Goal: Task Accomplishment & Management: Manage account settings

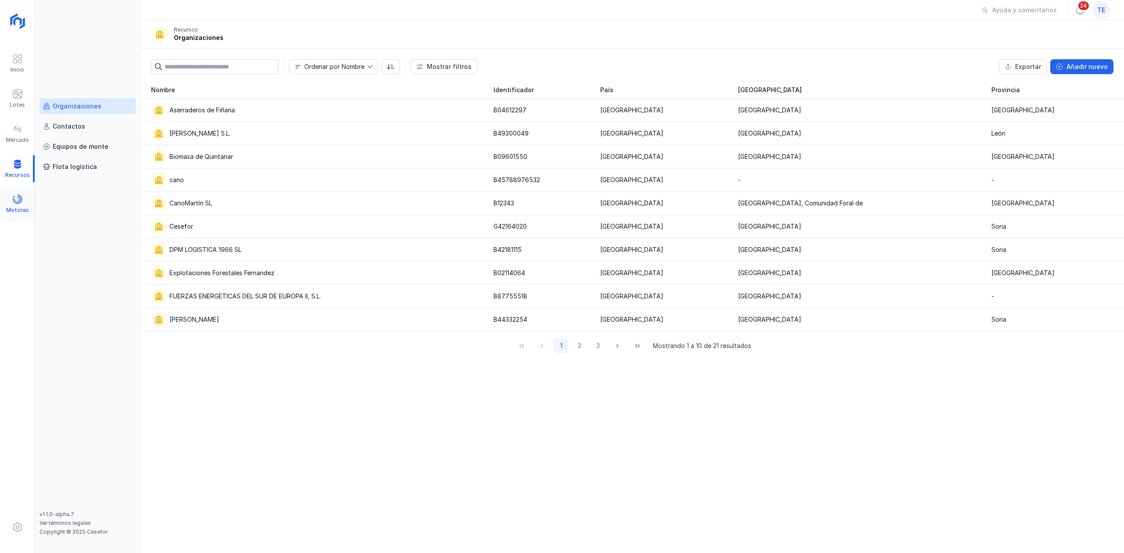
click at [18, 194] on span at bounding box center [17, 199] width 11 height 11
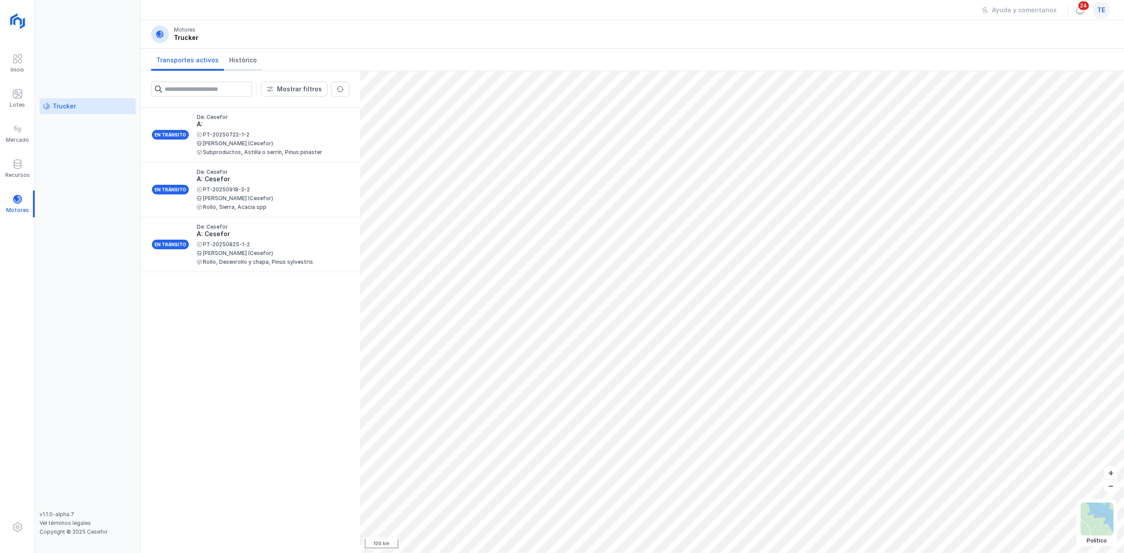
click at [232, 61] on span "Histórico" at bounding box center [243, 60] width 28 height 9
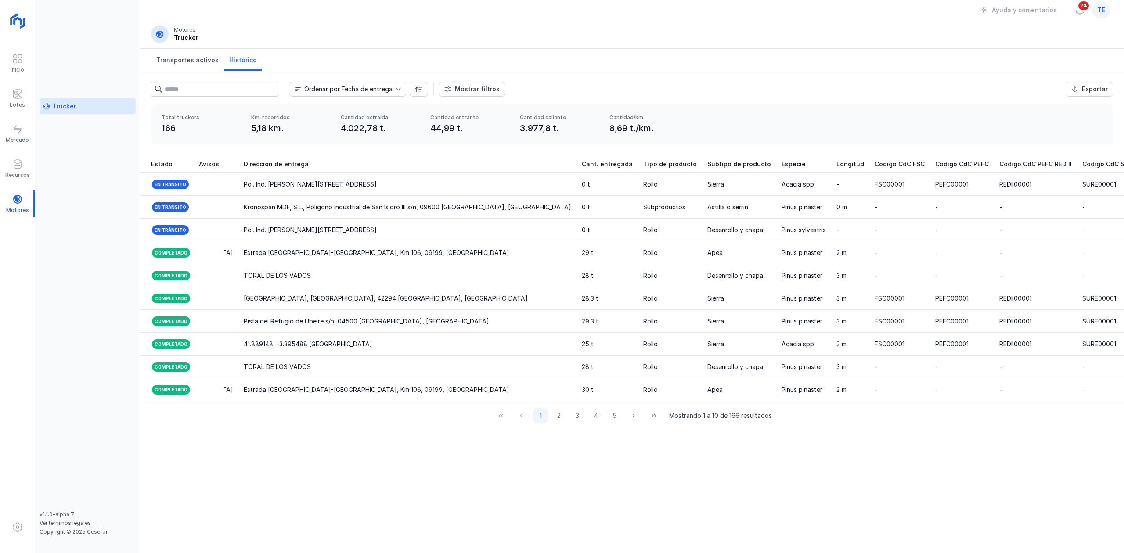
scroll to position [0, 771]
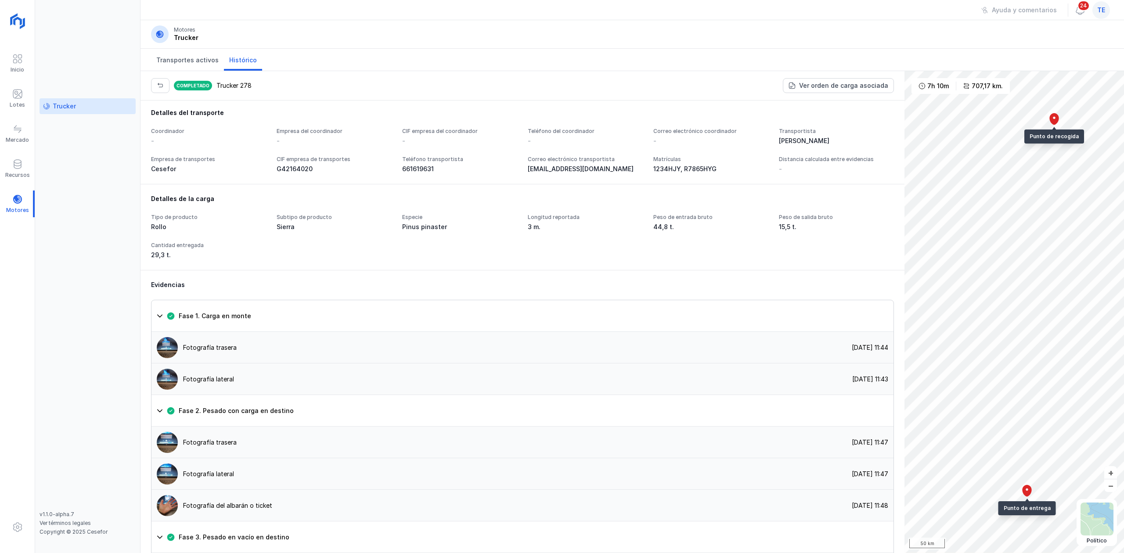
scroll to position [377, 0]
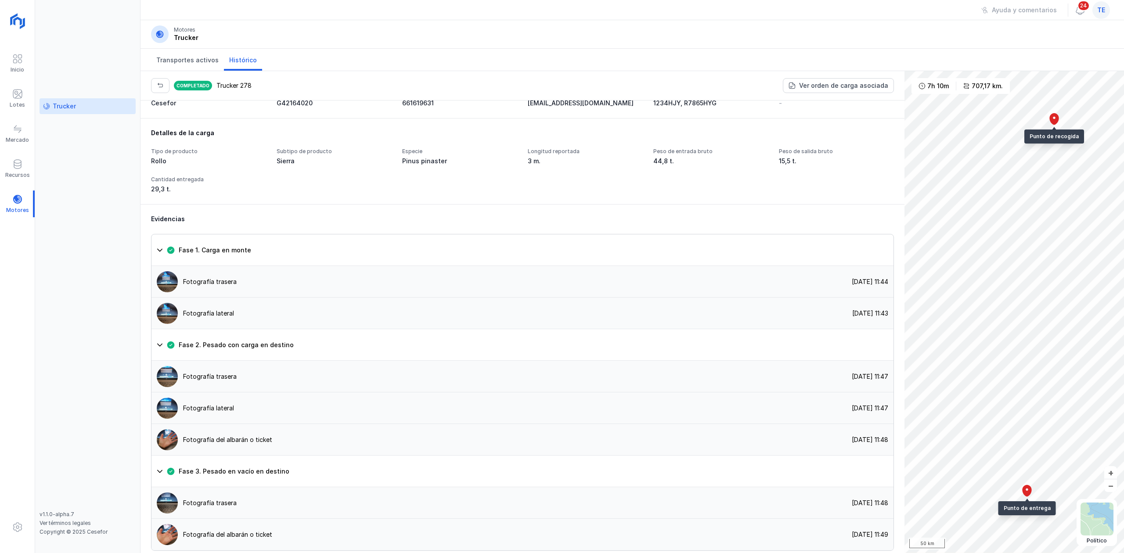
click at [149, 88] on div "Completado Trucker 278 Ver orden de carga asociada" at bounding box center [523, 85] width 764 height 29
click at [159, 90] on button "button" at bounding box center [160, 85] width 18 height 15
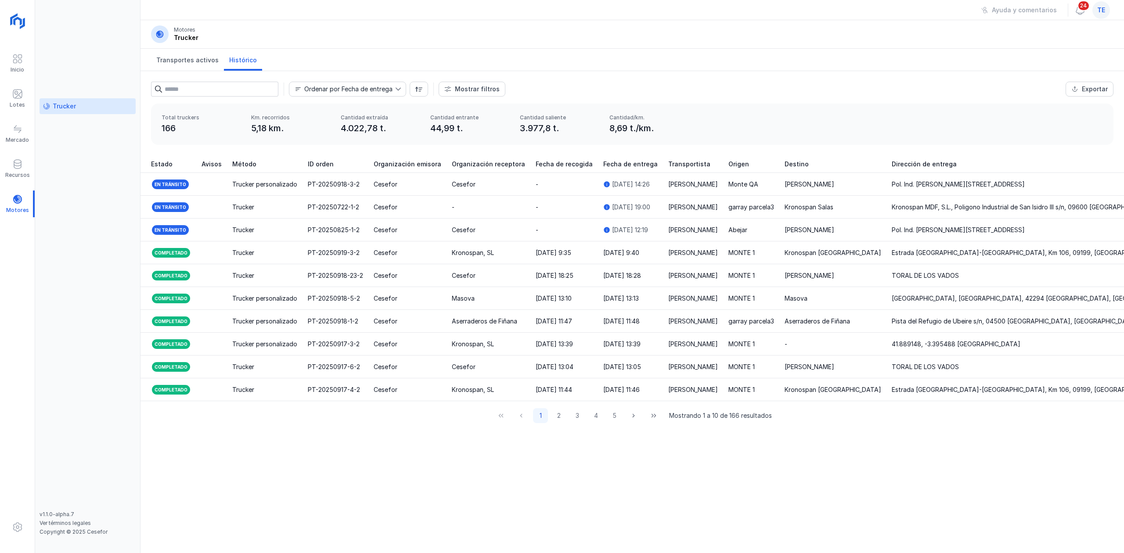
click at [1109, 13] on div "te" at bounding box center [1101, 10] width 18 height 18
click at [1044, 115] on button "Cerrar sesión" at bounding box center [1021, 113] width 162 height 15
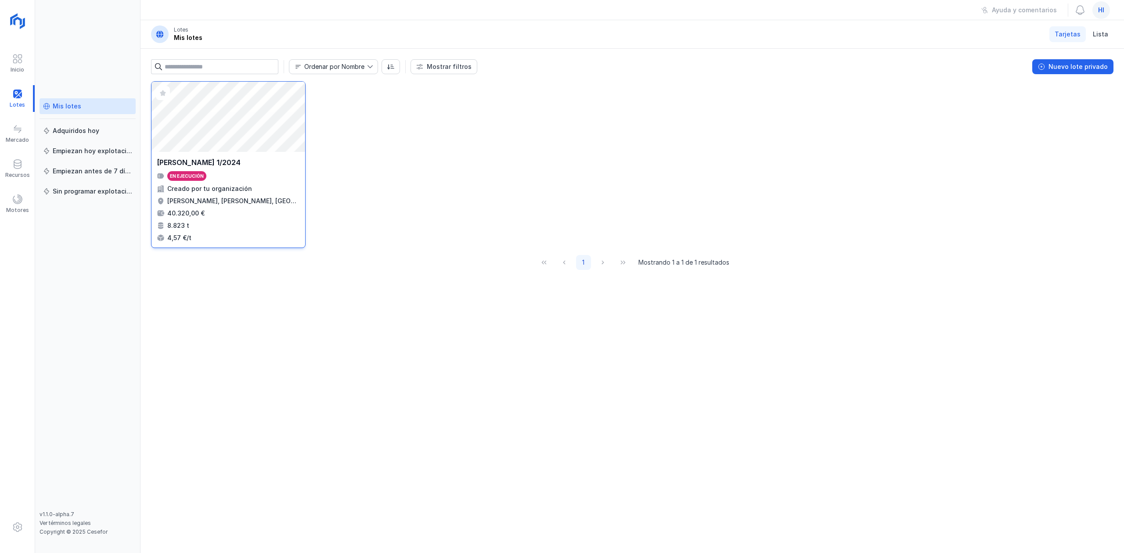
click at [184, 136] on div "Abrir lote" at bounding box center [228, 117] width 154 height 70
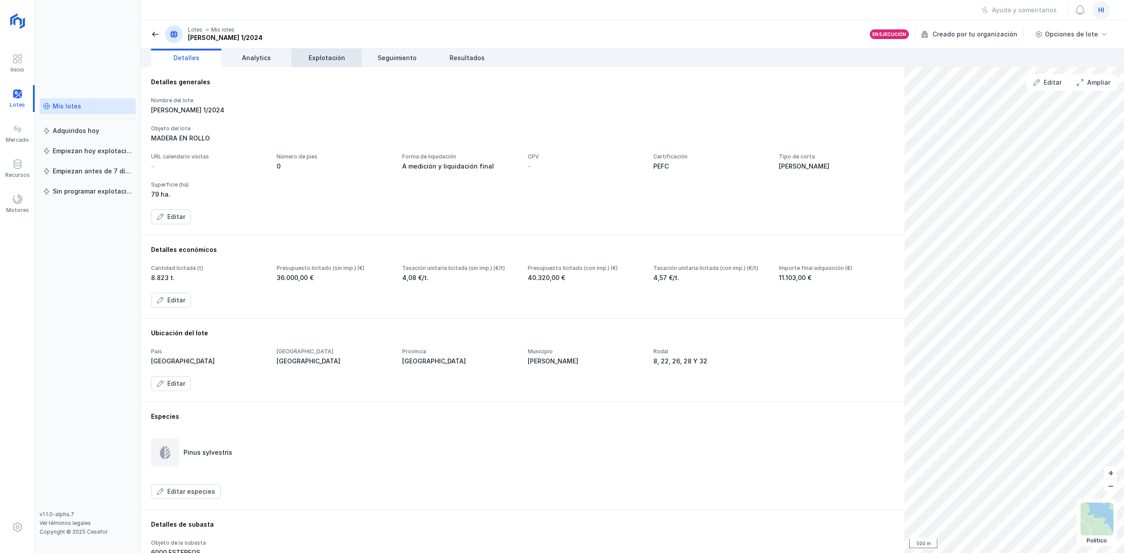
click at [311, 58] on span "Explotación" at bounding box center [327, 58] width 36 height 9
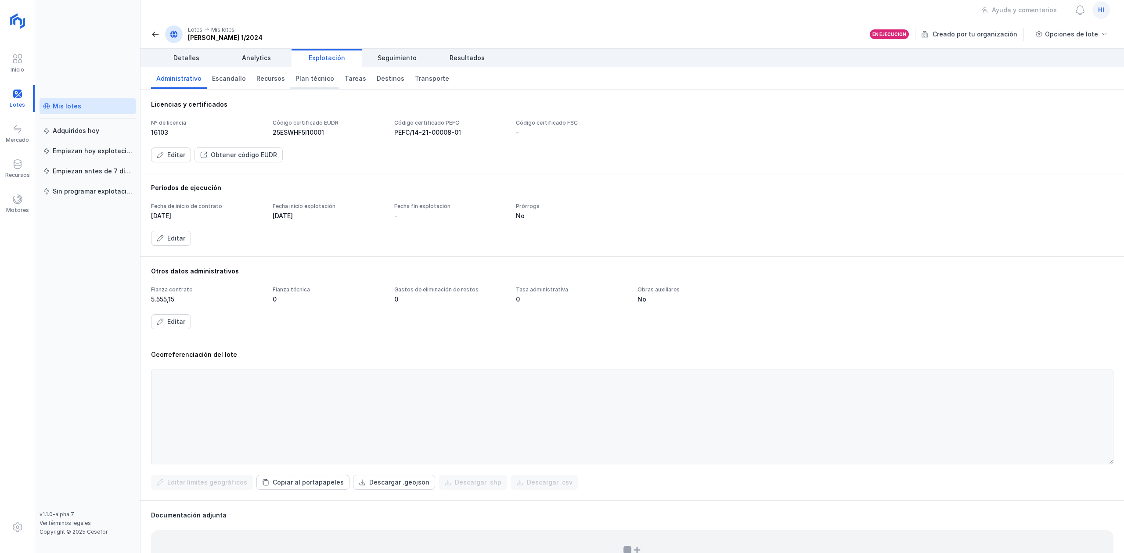
click at [310, 76] on span "Plan técnico" at bounding box center [314, 78] width 39 height 9
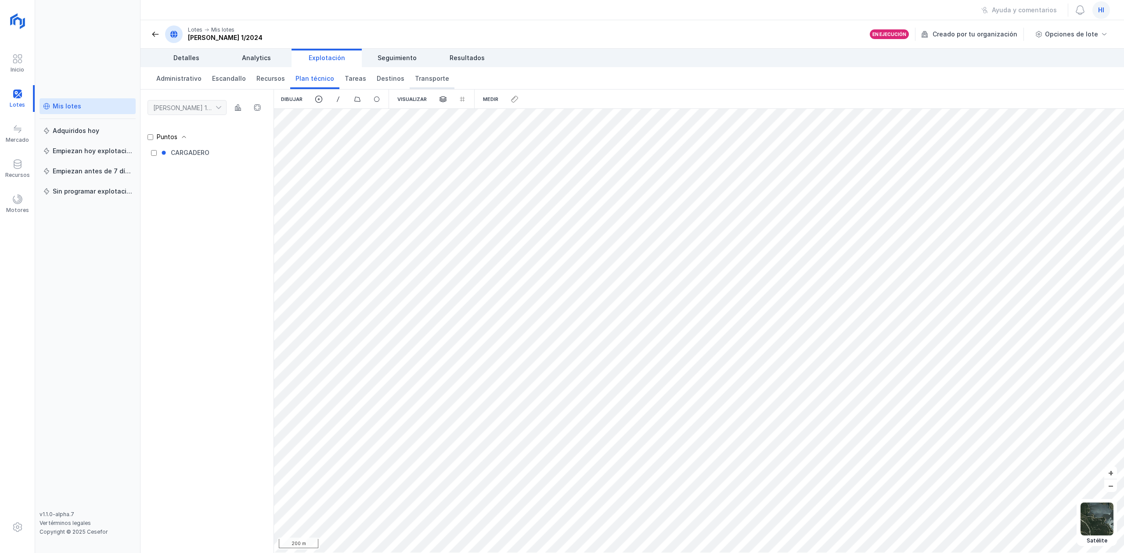
click at [422, 81] on span "Transporte" at bounding box center [432, 78] width 34 height 9
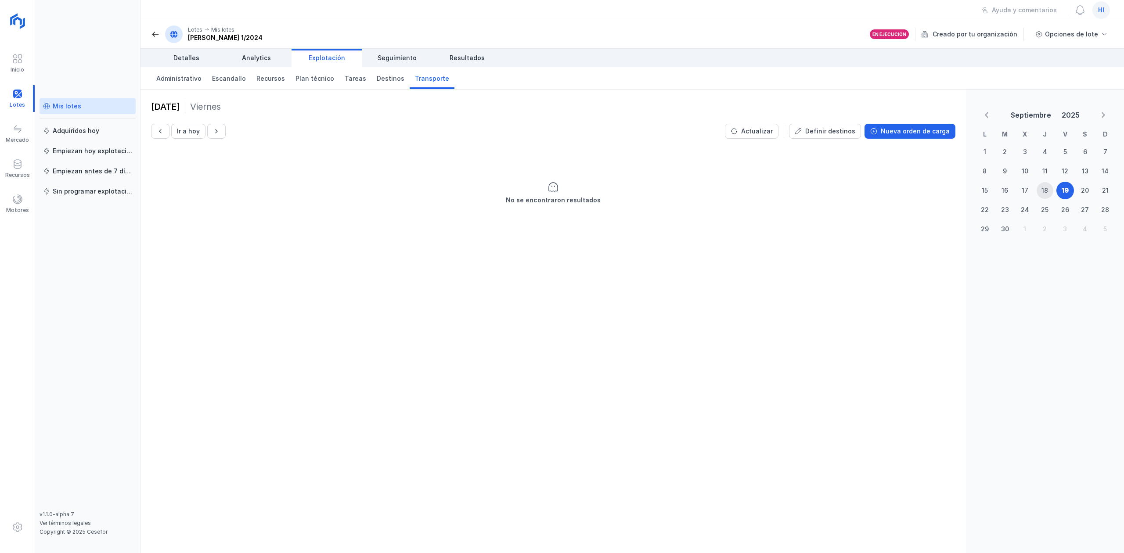
click at [146, 32] on header "Lotes Mis lotes JARAMILLO 1/2024 En ejecución Creado por tu organización Opcion…" at bounding box center [633, 34] width 984 height 29
click at [151, 36] on span at bounding box center [155, 34] width 9 height 9
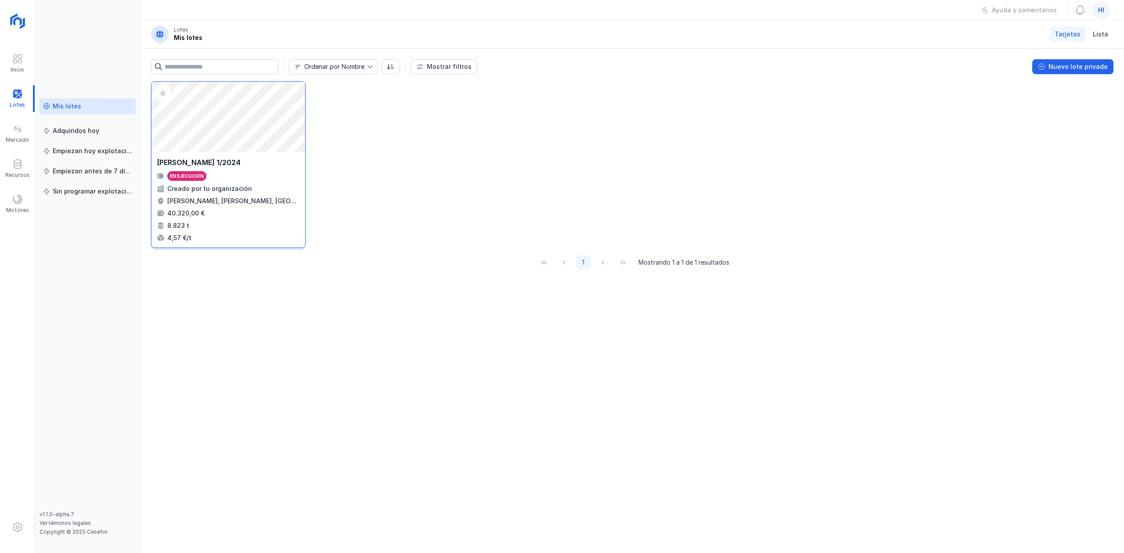
click at [234, 101] on div "Abrir lote" at bounding box center [228, 117] width 154 height 70
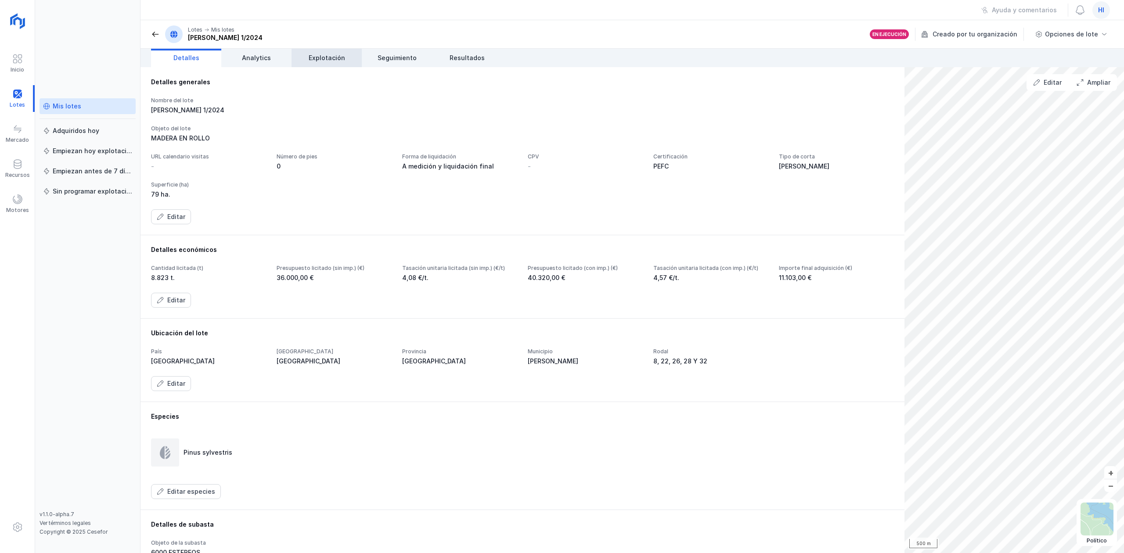
click at [343, 62] on link "Explotación" at bounding box center [327, 58] width 70 height 18
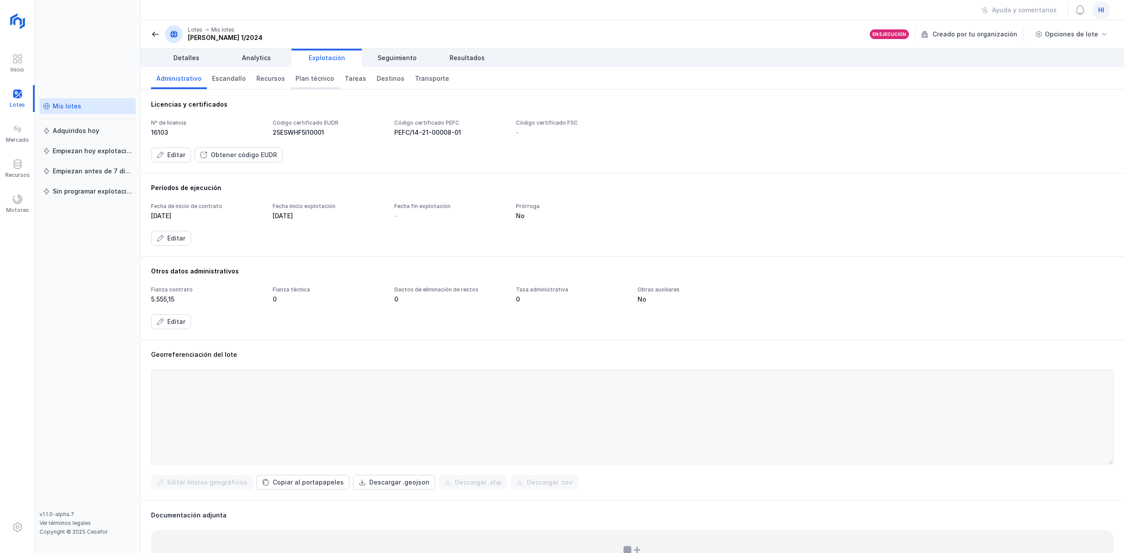
click at [318, 81] on span "Plan técnico" at bounding box center [314, 78] width 39 height 9
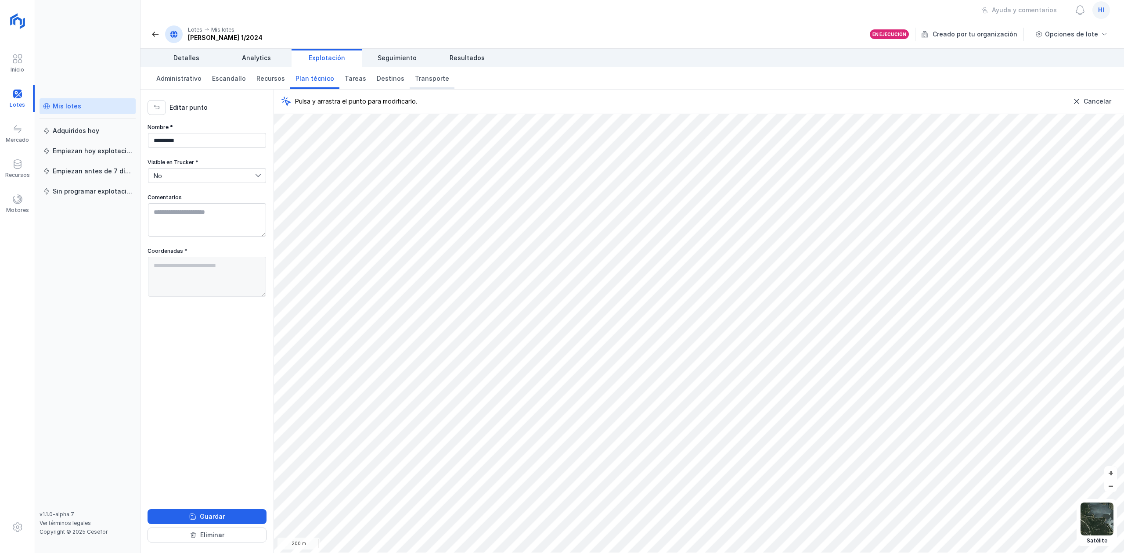
click at [415, 83] on span "Transporte" at bounding box center [432, 78] width 34 height 9
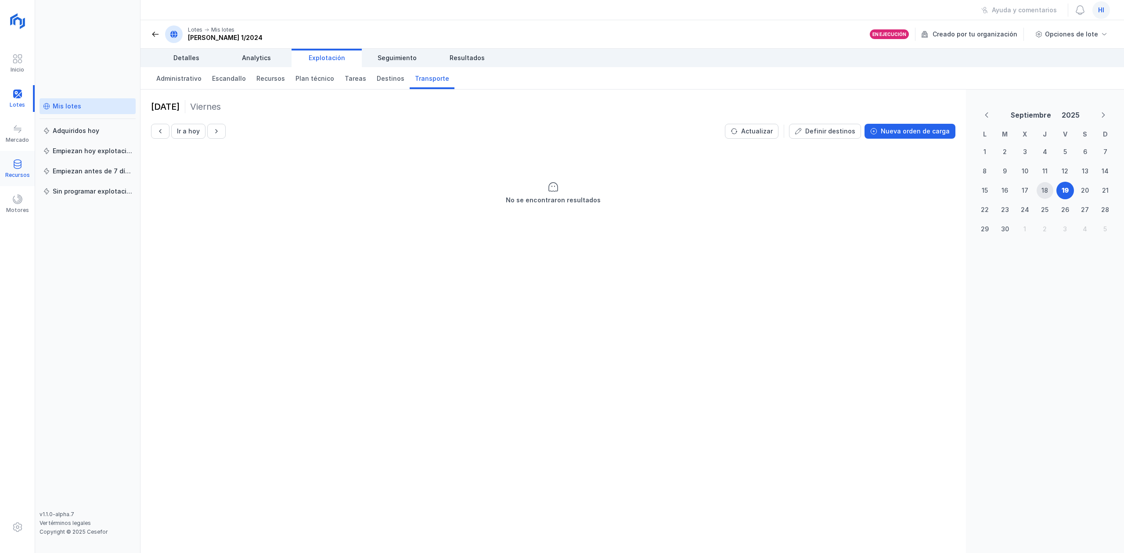
click at [24, 169] on div "Recursos" at bounding box center [17, 168] width 35 height 27
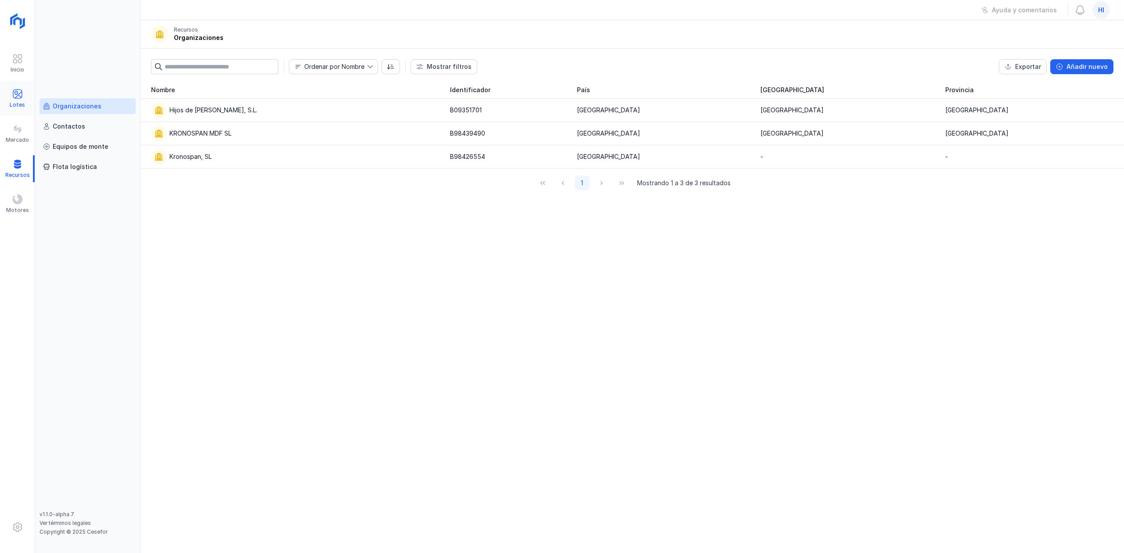
click at [24, 95] on div "Lotes" at bounding box center [17, 98] width 35 height 27
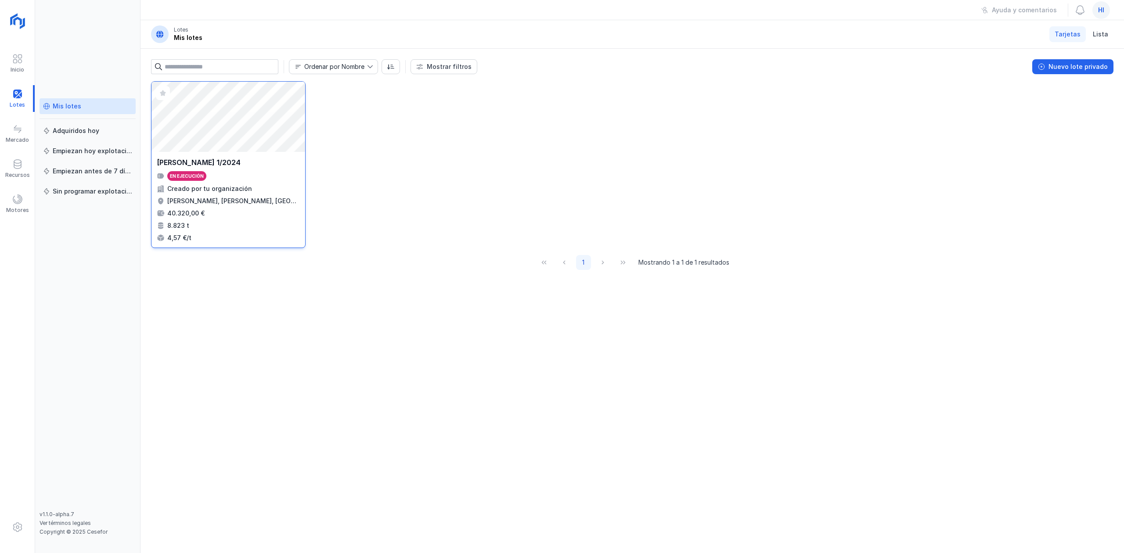
click at [208, 138] on div "Abrir lote" at bounding box center [228, 117] width 154 height 70
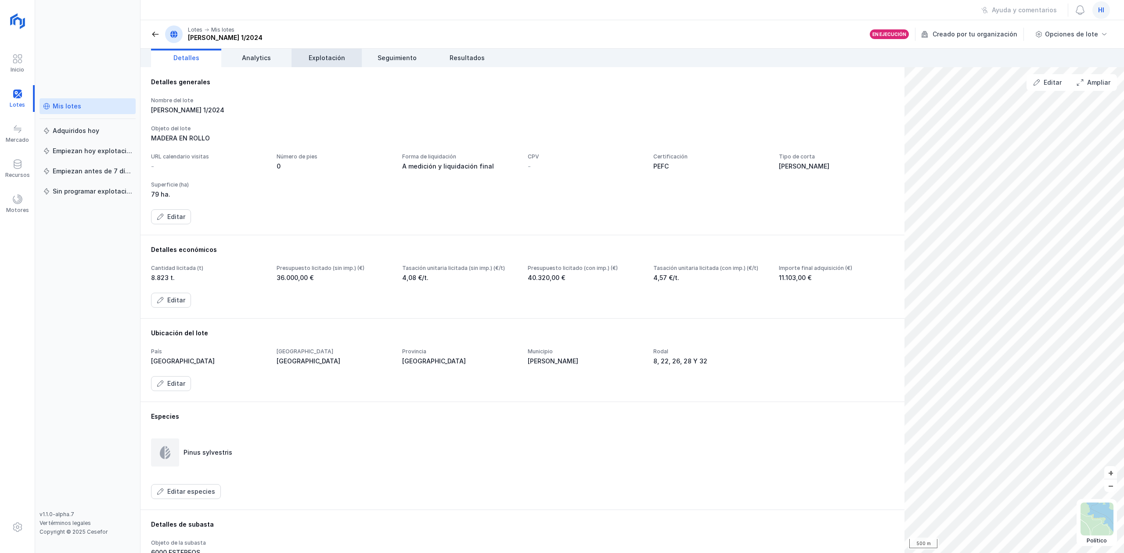
click at [344, 55] on link "Explotación" at bounding box center [327, 58] width 70 height 18
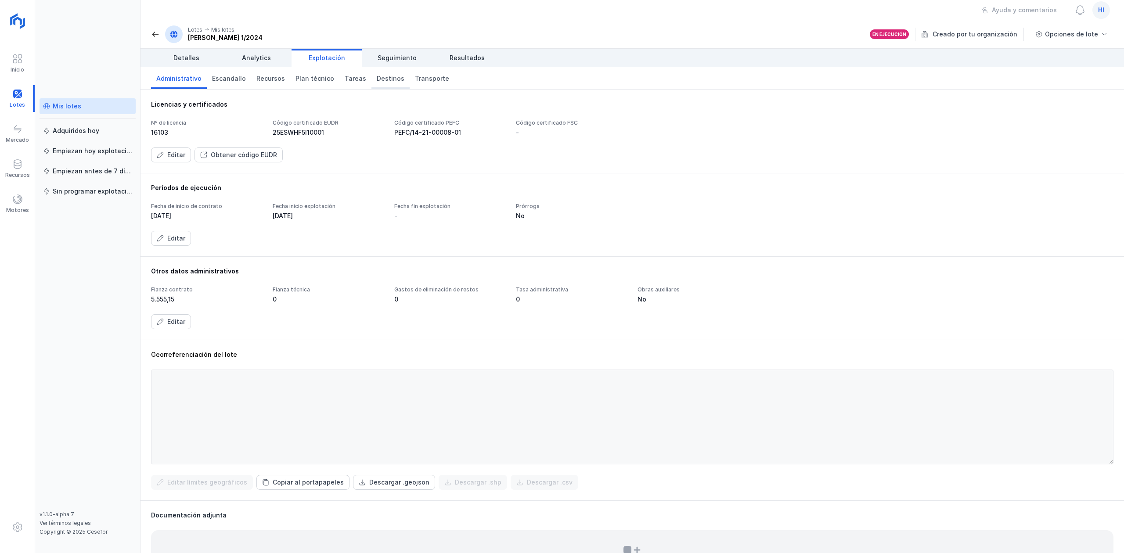
click at [377, 77] on span "Destinos" at bounding box center [391, 78] width 28 height 9
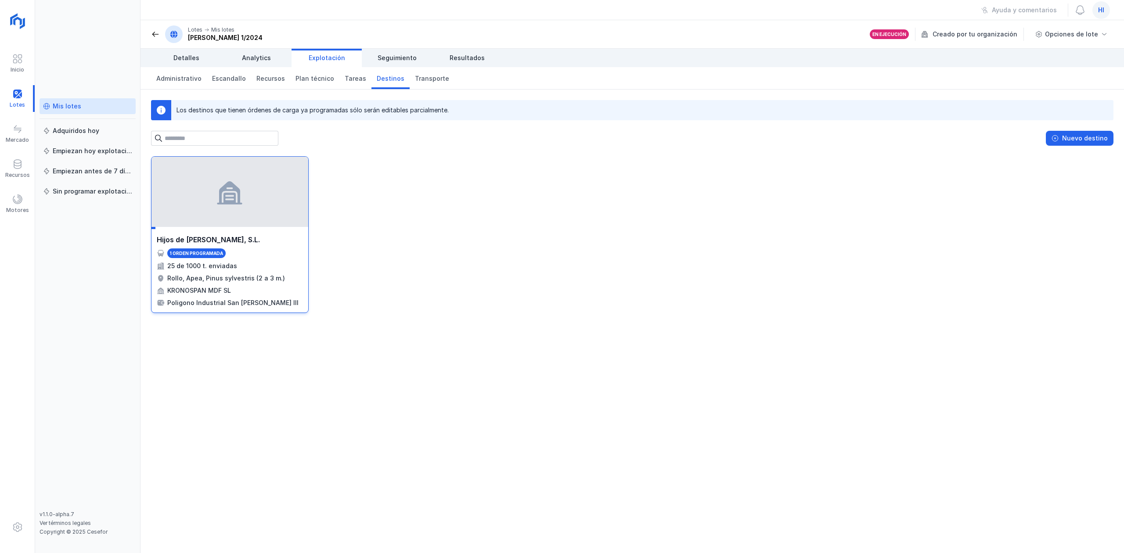
click at [250, 211] on div at bounding box center [229, 192] width 157 height 70
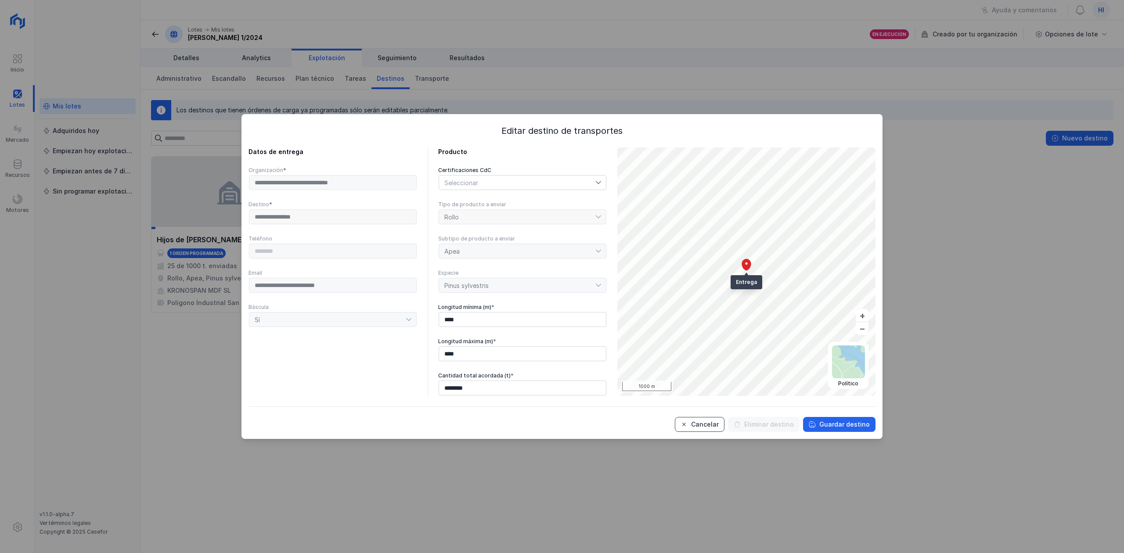
click at [705, 418] on button "Cancelar" at bounding box center [700, 424] width 50 height 15
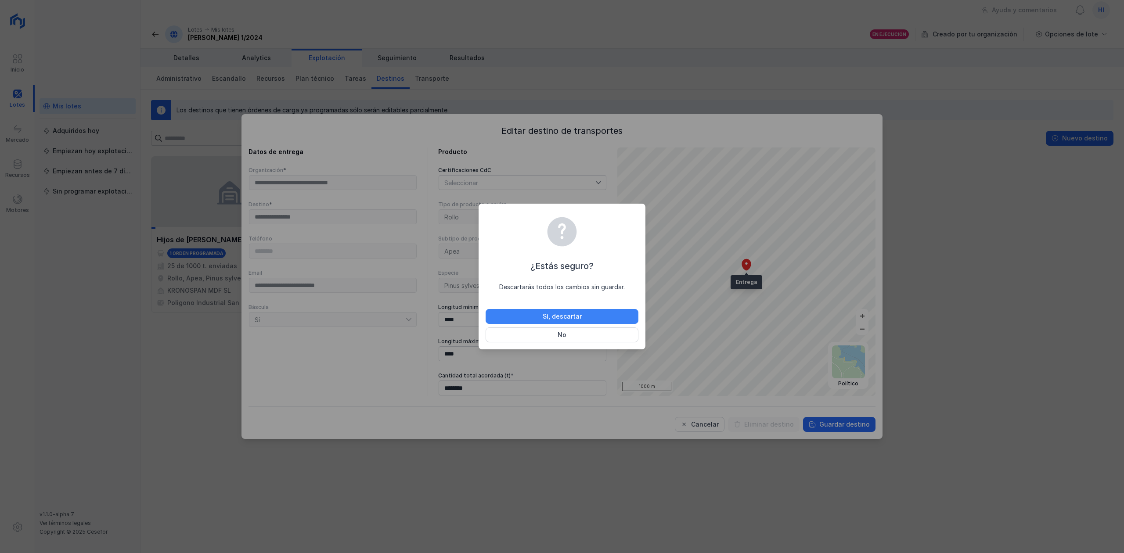
click at [592, 317] on button "Sí, descartar" at bounding box center [562, 316] width 153 height 15
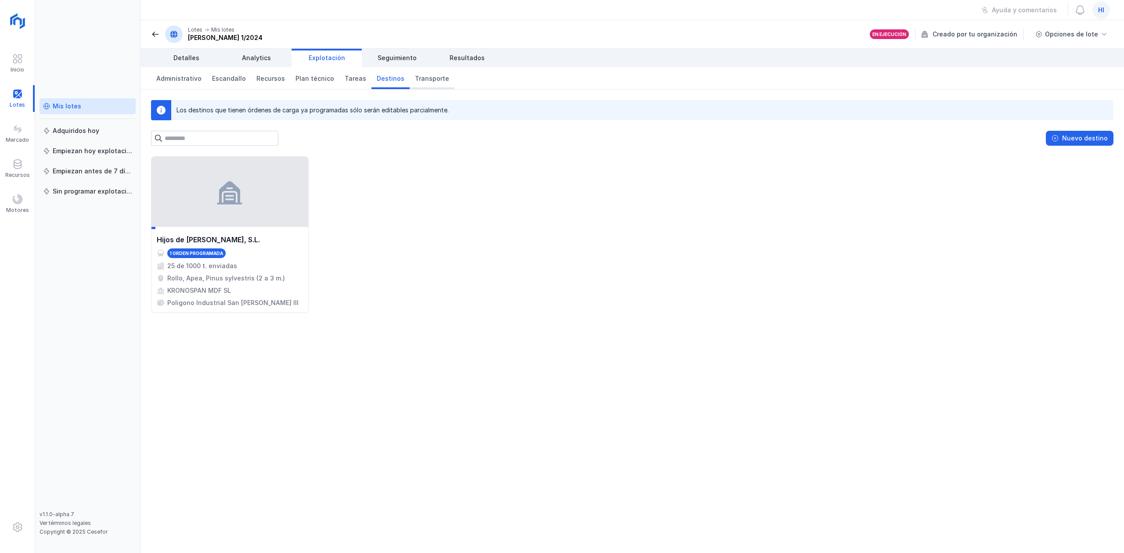
click at [415, 78] on span "Transporte" at bounding box center [432, 78] width 34 height 9
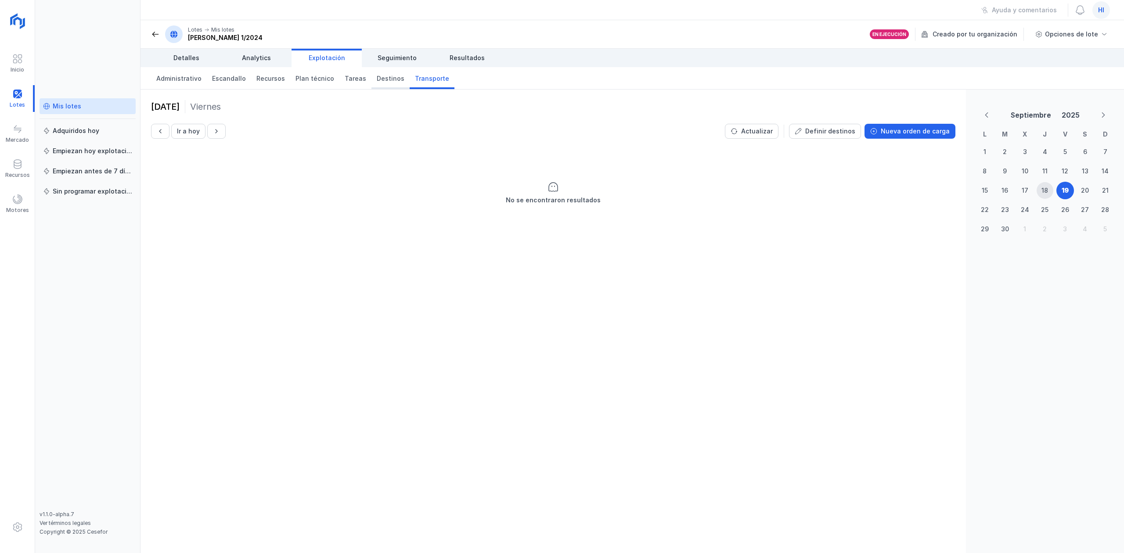
click at [376, 84] on link "Destinos" at bounding box center [390, 78] width 38 height 22
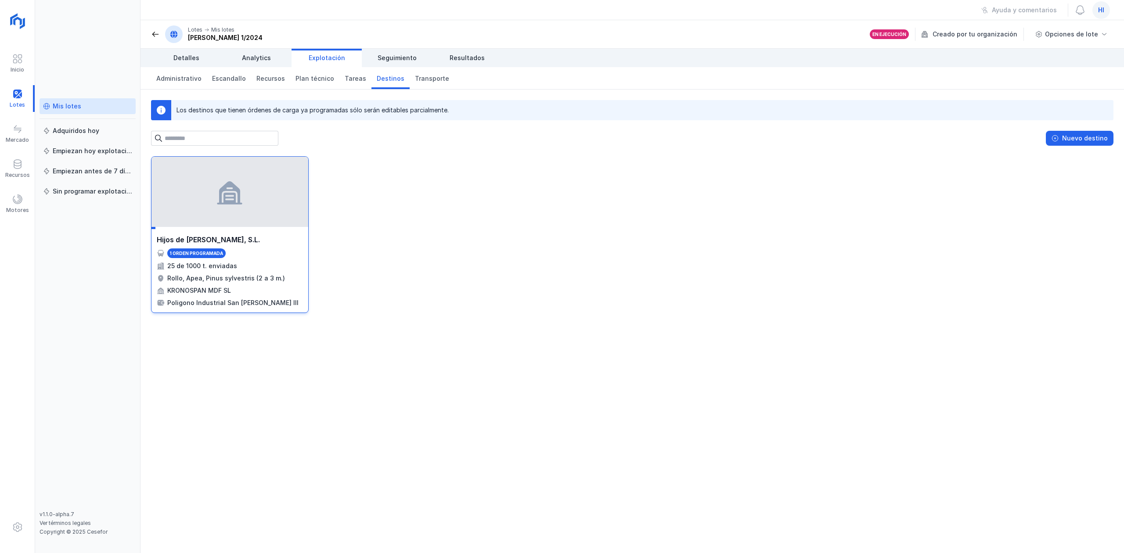
click at [260, 173] on div at bounding box center [229, 192] width 157 height 70
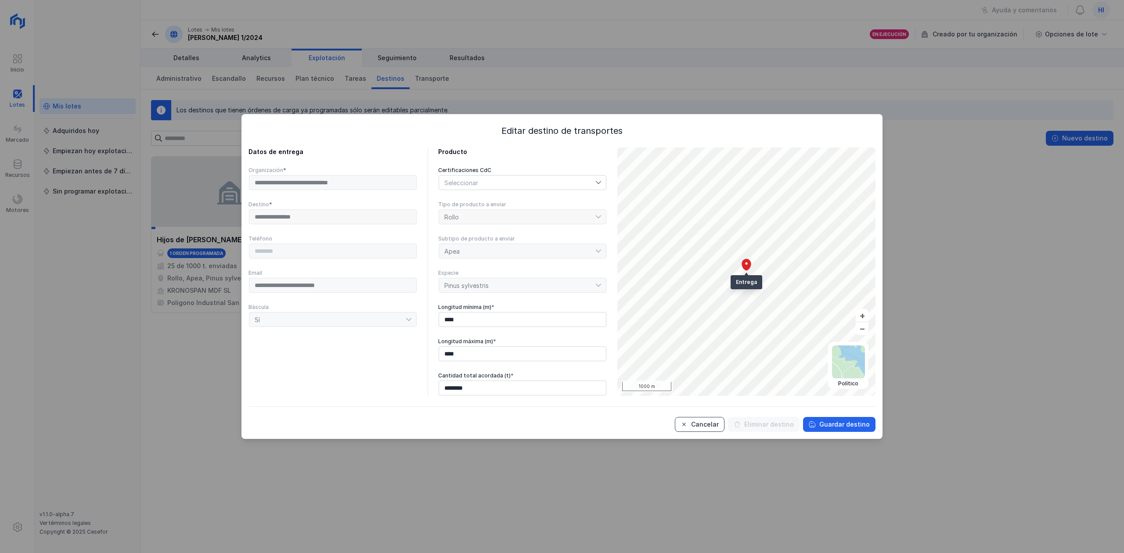
click at [715, 423] on div "Cancelar" at bounding box center [705, 424] width 28 height 9
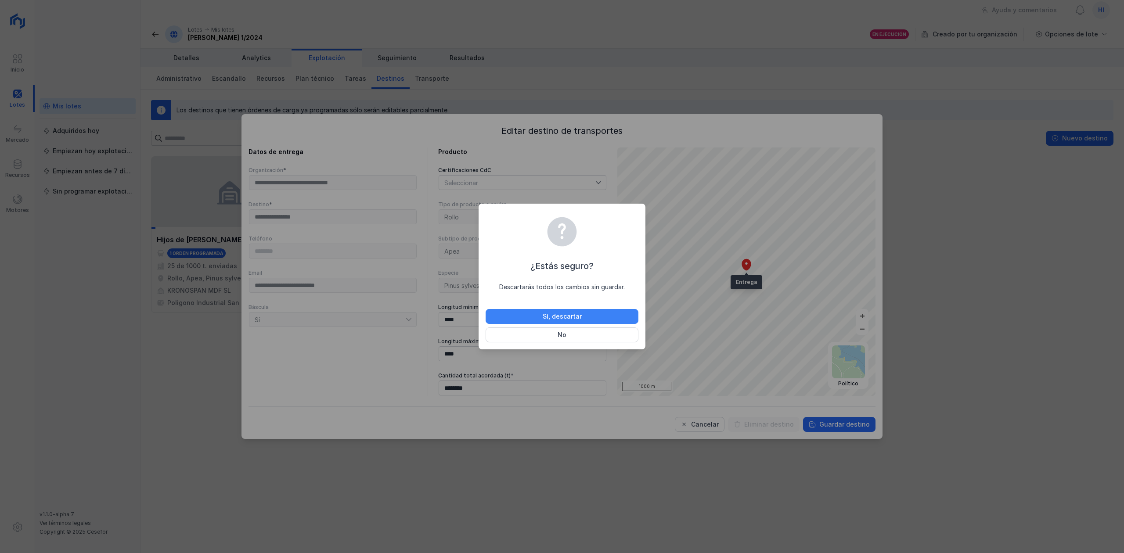
click at [551, 321] on div "Sí, descartar" at bounding box center [562, 316] width 39 height 9
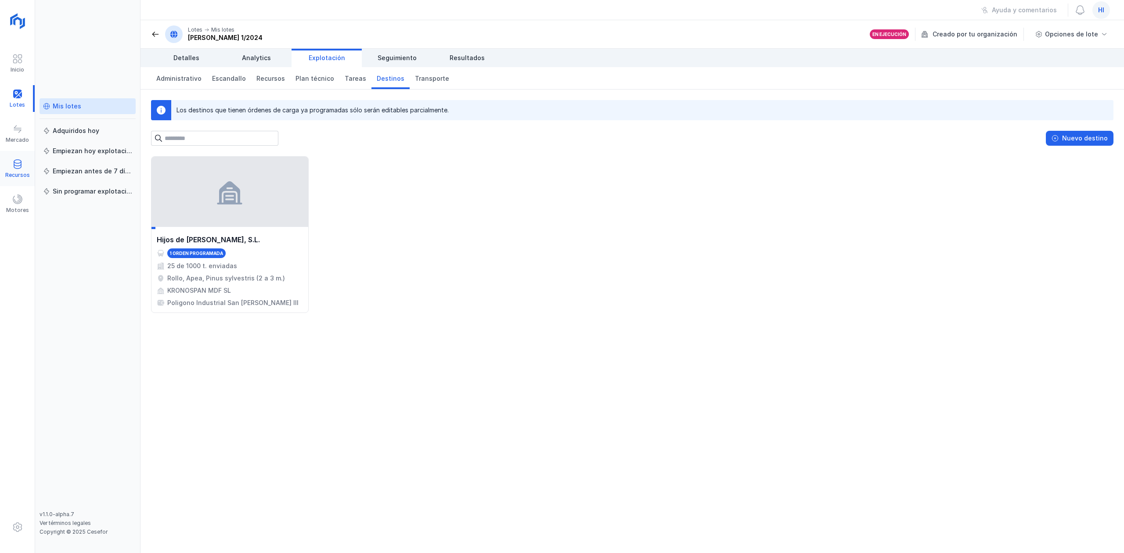
click at [23, 164] on div "Recursos" at bounding box center [17, 168] width 35 height 27
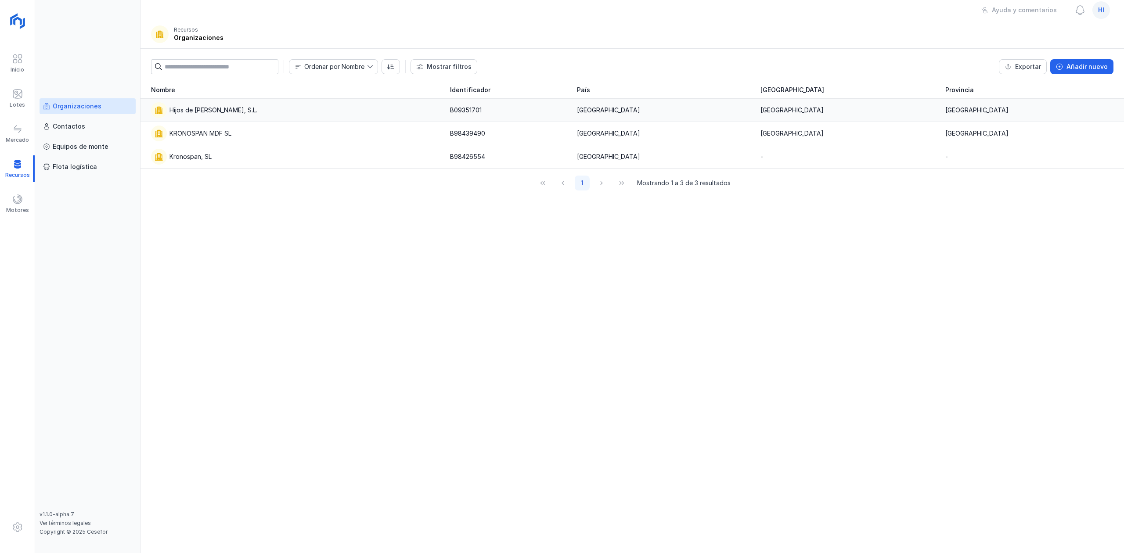
click at [212, 110] on div "Hijos de Pascual Mediavilla, S.L." at bounding box center [213, 110] width 88 height 9
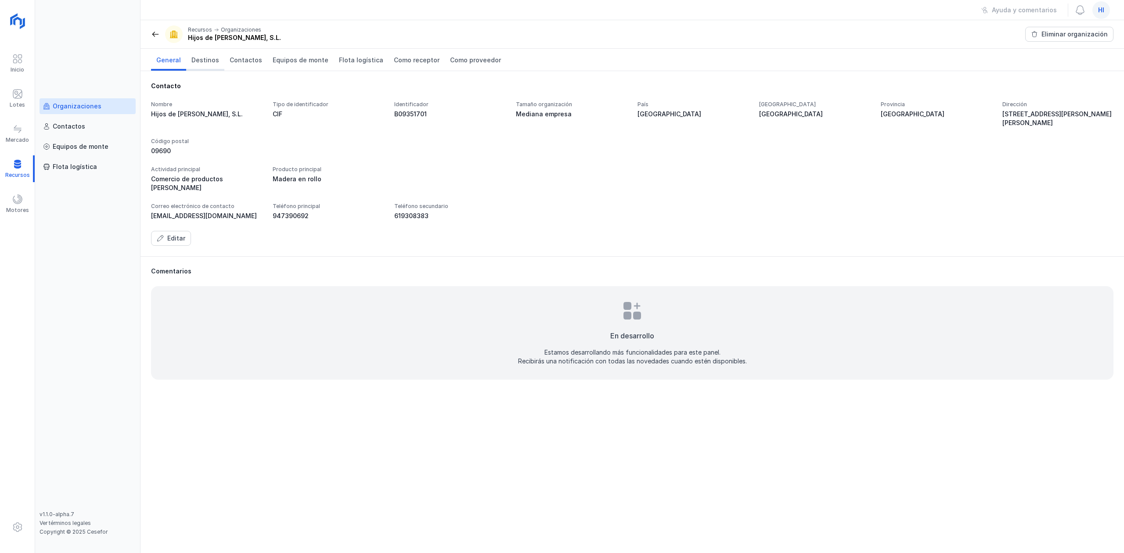
click at [209, 57] on span "Destinos" at bounding box center [205, 60] width 28 height 9
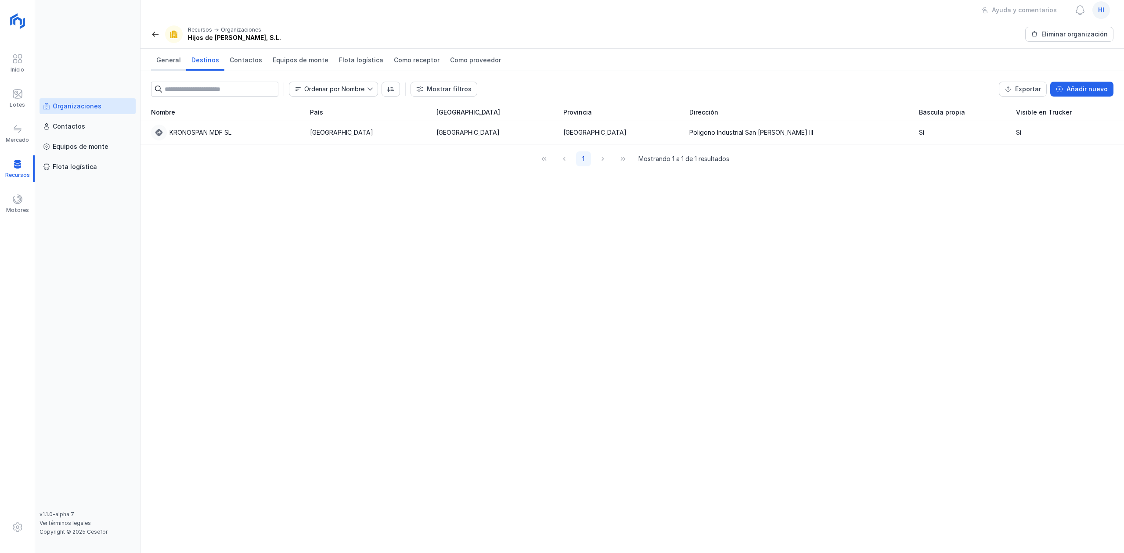
click at [171, 64] on span "General" at bounding box center [168, 60] width 25 height 9
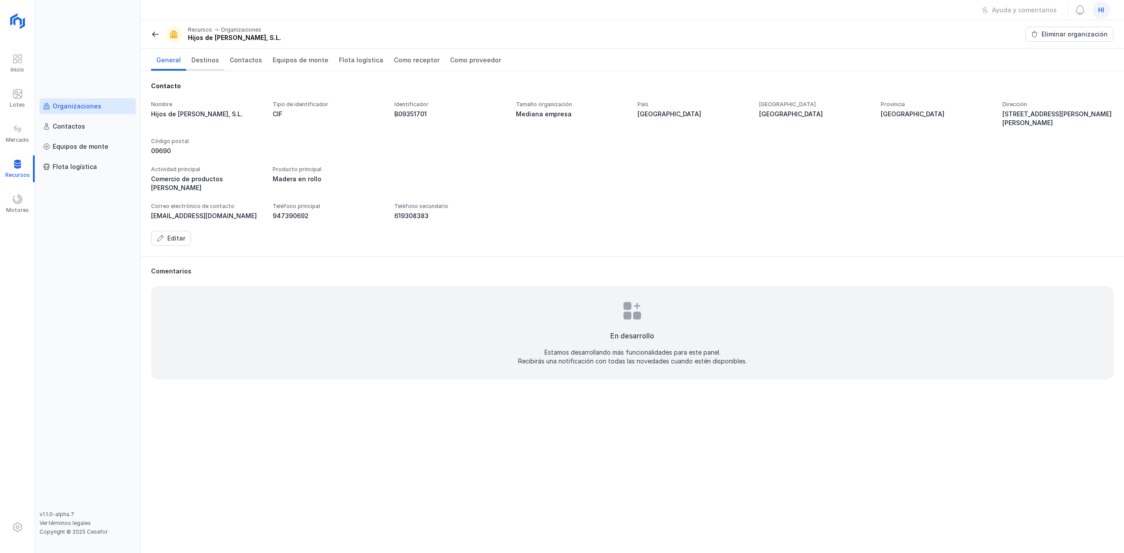
click at [213, 63] on span "Destinos" at bounding box center [205, 60] width 28 height 9
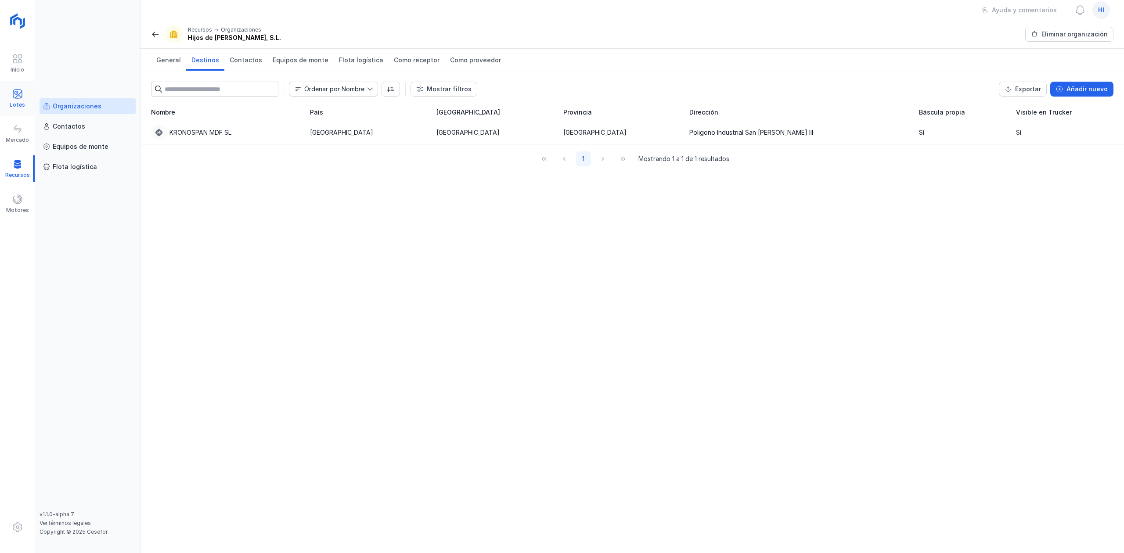
click at [25, 94] on div "Lotes" at bounding box center [17, 98] width 35 height 27
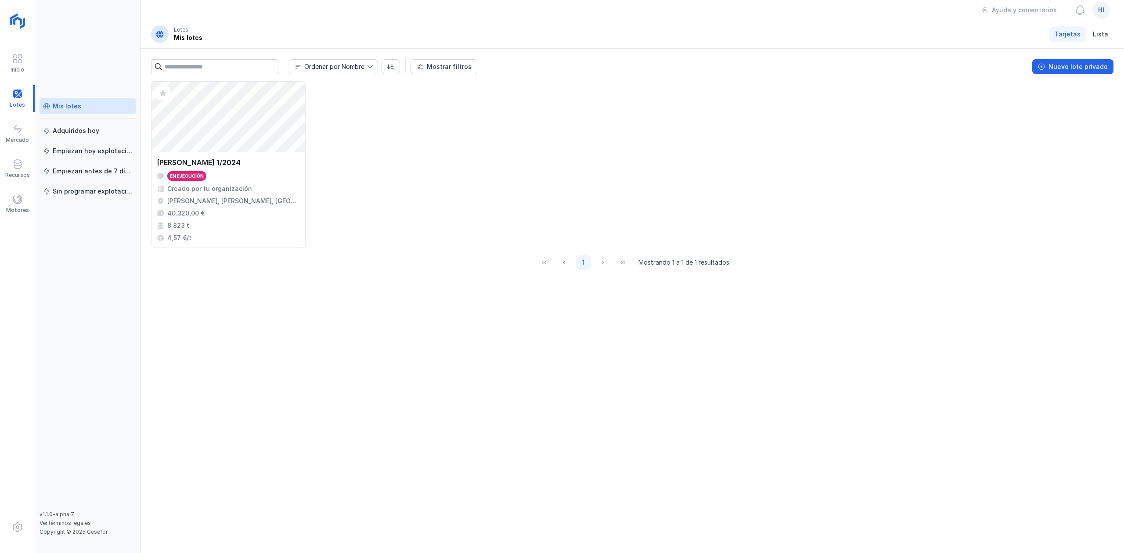
click at [1105, 7] on div "hi" at bounding box center [1101, 10] width 18 height 18
click at [991, 223] on div "Abrir lote JARAMILLO 1/2024 En ejecución Creado por tu organización Jaramillo d…" at bounding box center [632, 164] width 962 height 167
click at [228, 134] on div "Abrir lote" at bounding box center [228, 117] width 154 height 70
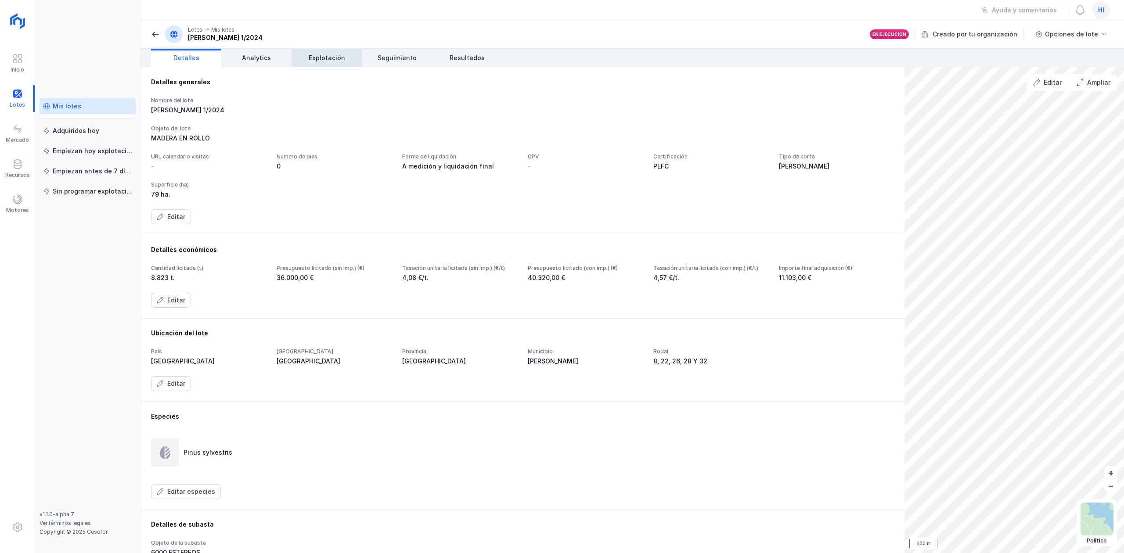
click at [320, 52] on link "Explotación" at bounding box center [327, 58] width 70 height 18
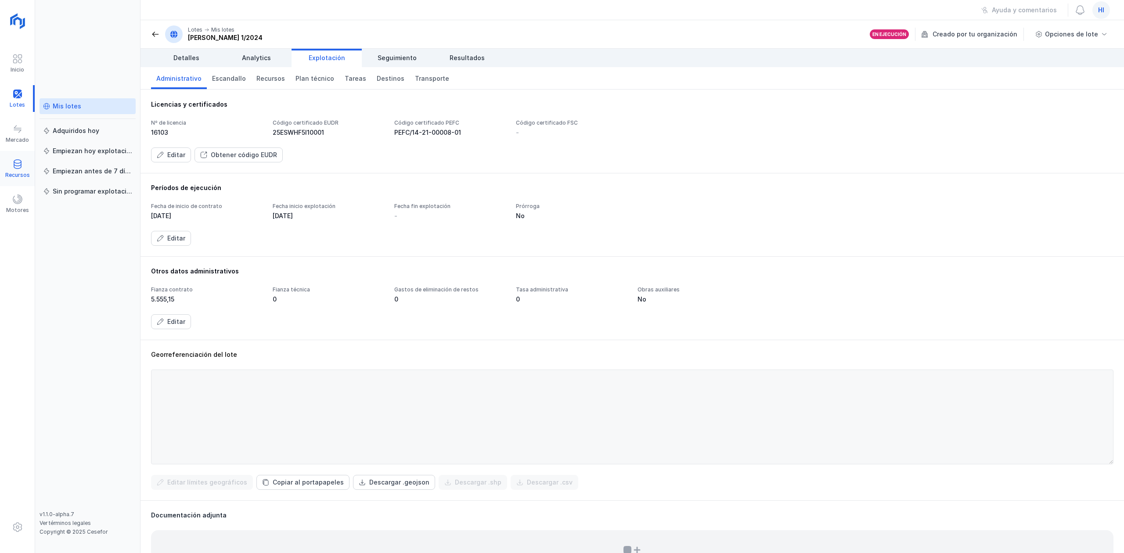
click at [26, 166] on div "Recursos" at bounding box center [17, 168] width 35 height 27
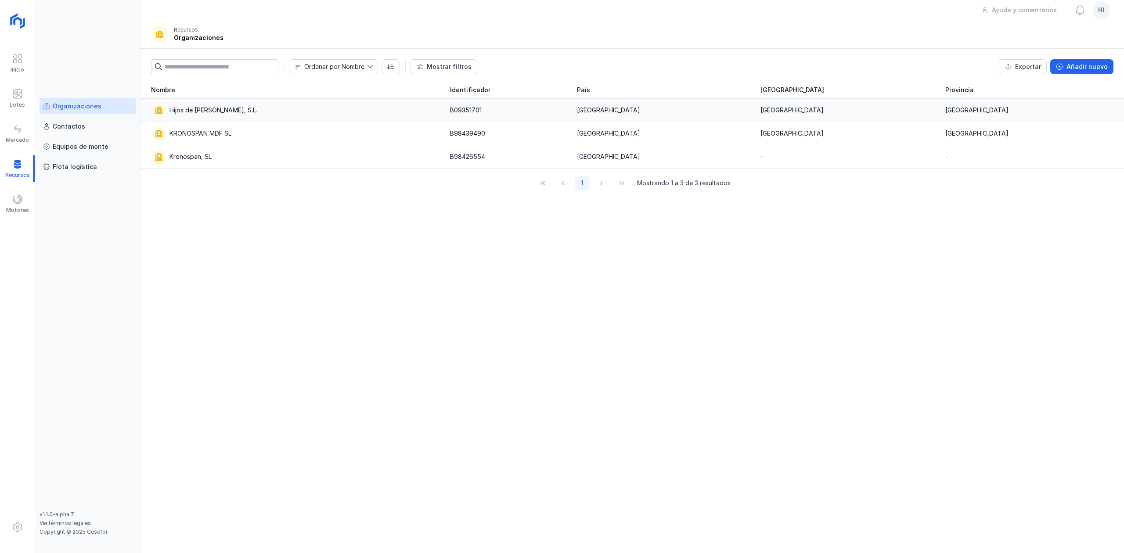
click at [208, 109] on div "Hijos de Pascual Mediavilla, S.L." at bounding box center [213, 110] width 88 height 9
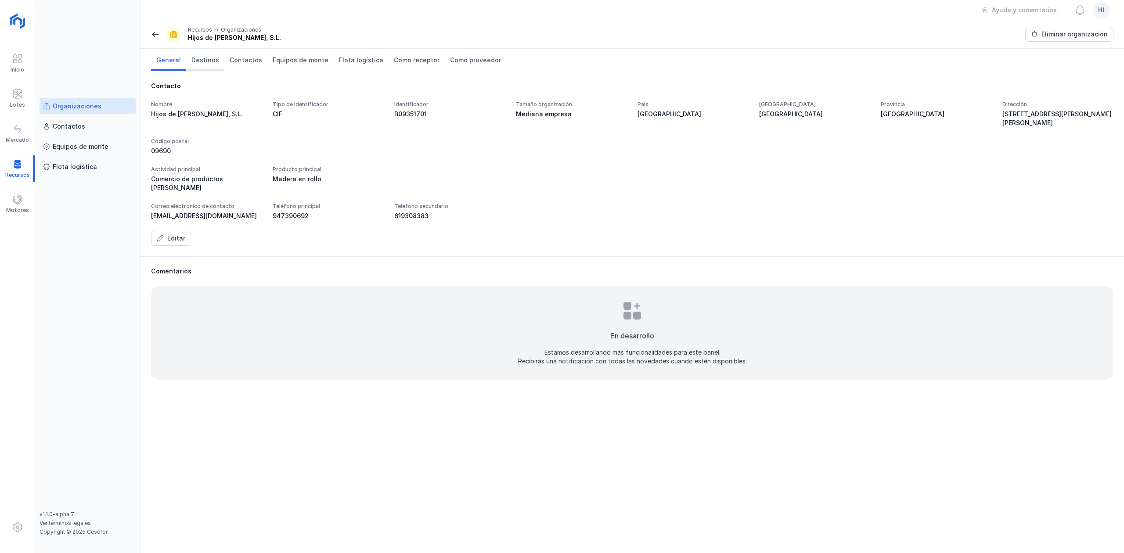
click at [210, 52] on link "Destinos" at bounding box center [205, 60] width 38 height 22
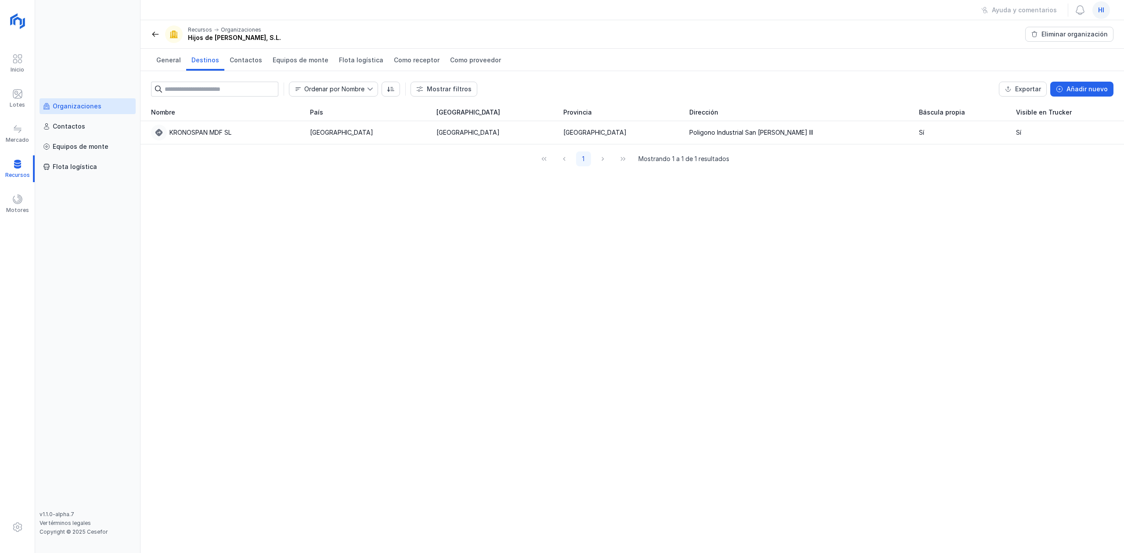
click at [155, 31] on span at bounding box center [155, 34] width 9 height 9
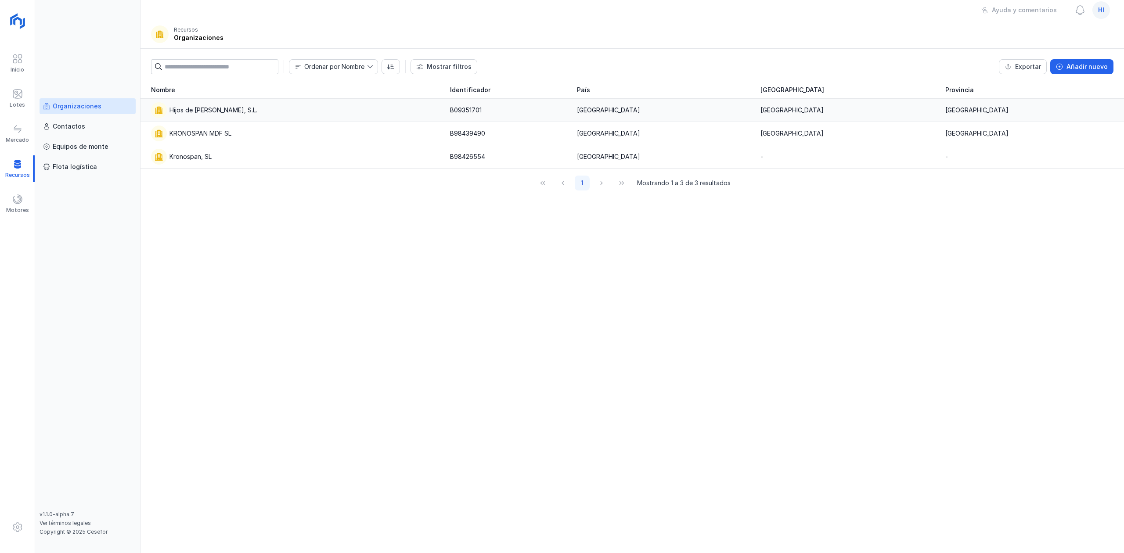
click at [227, 106] on div "Hijos de Pascual Mediavilla, S.L." at bounding box center [213, 110] width 88 height 9
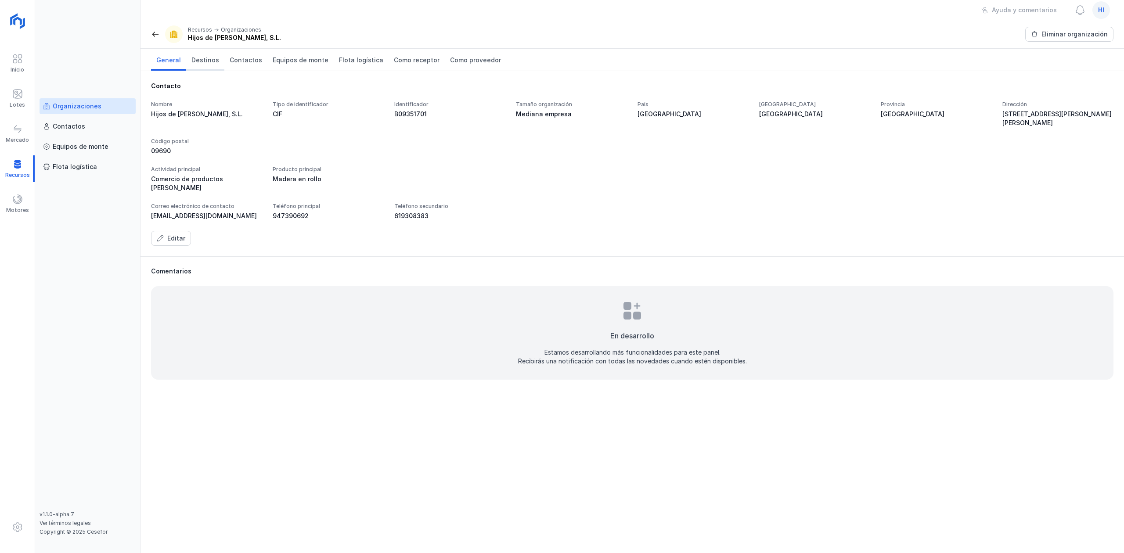
click at [198, 61] on span "Destinos" at bounding box center [205, 60] width 28 height 9
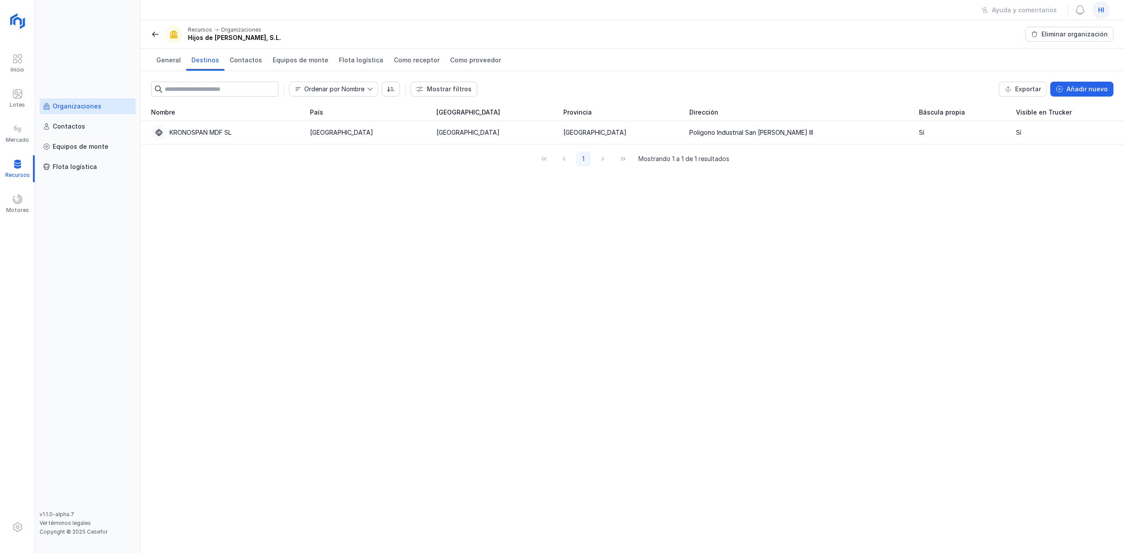
click at [89, 96] on div "Organizaciones Contactos Equipos de monte Flota logística v1.1.0-alpha.7 Ver té…" at bounding box center [87, 276] width 105 height 553
click at [89, 109] on div "Organizaciones" at bounding box center [77, 106] width 49 height 9
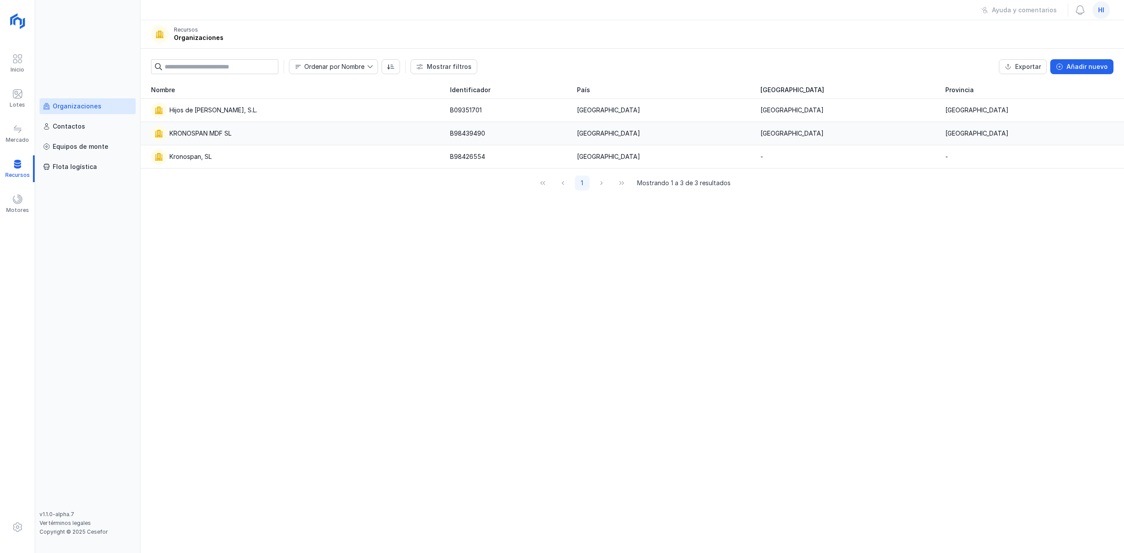
click at [215, 135] on div "KRONOSPAN MDF SL" at bounding box center [200, 133] width 62 height 9
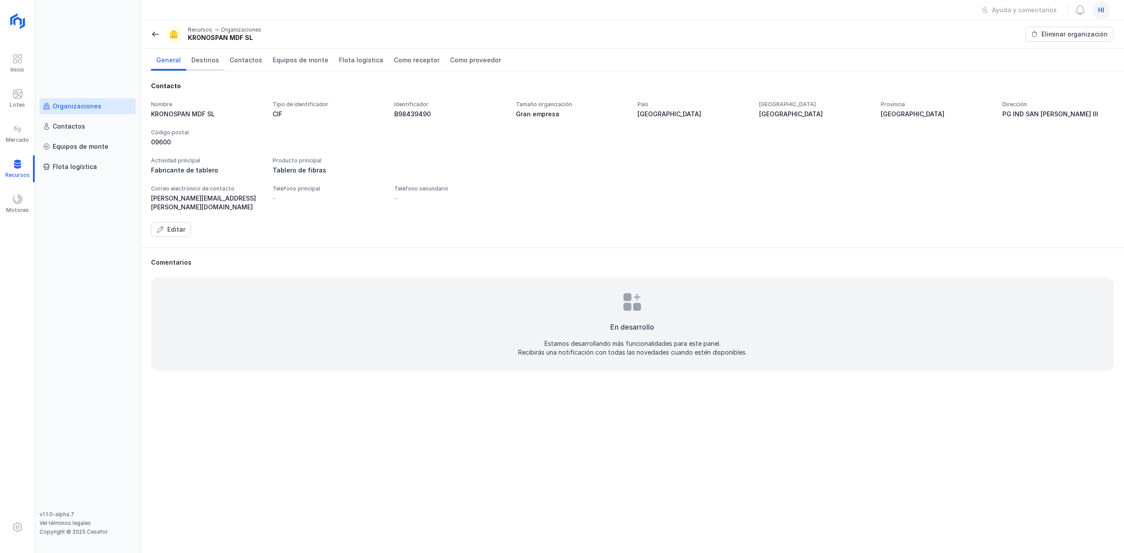
click at [210, 63] on span "Destinos" at bounding box center [205, 60] width 28 height 9
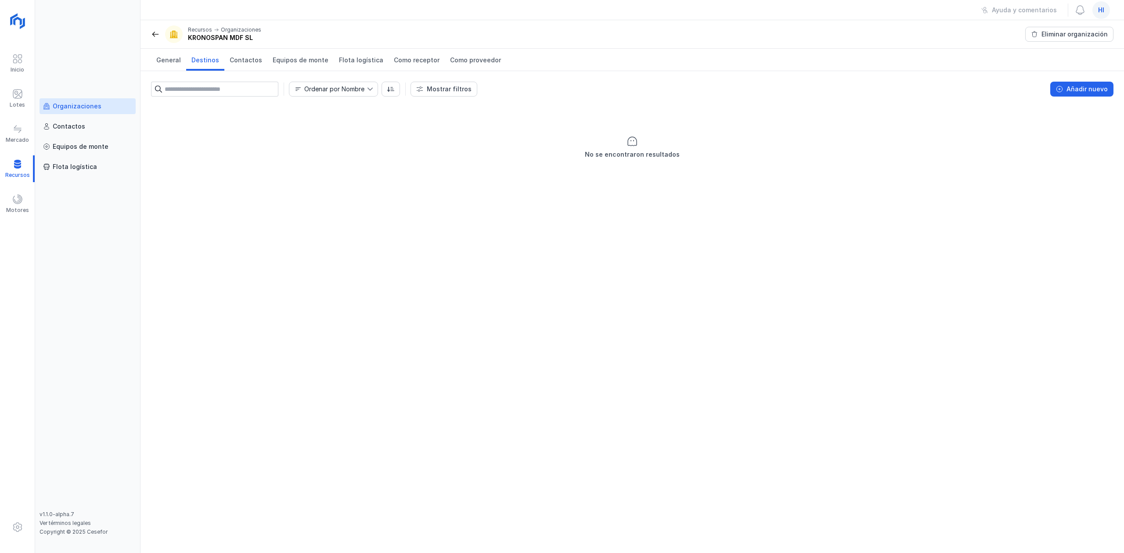
click at [77, 113] on link "Organizaciones" at bounding box center [88, 106] width 96 height 16
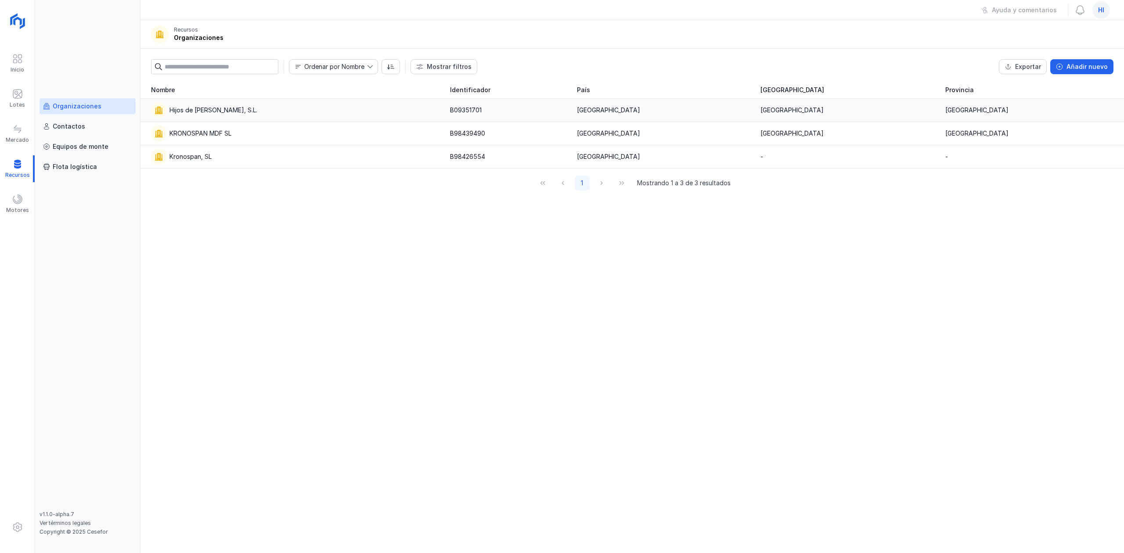
click at [198, 111] on div "Hijos de Pascual Mediavilla, S.L." at bounding box center [213, 110] width 88 height 9
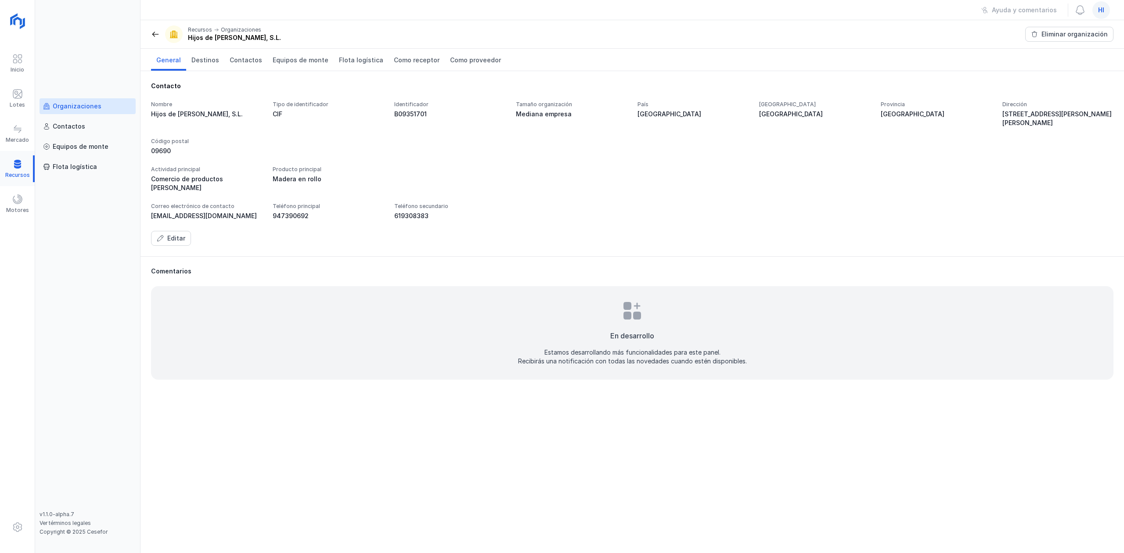
click at [20, 160] on div at bounding box center [17, 168] width 35 height 27
click at [89, 108] on div "Organizaciones" at bounding box center [77, 106] width 49 height 9
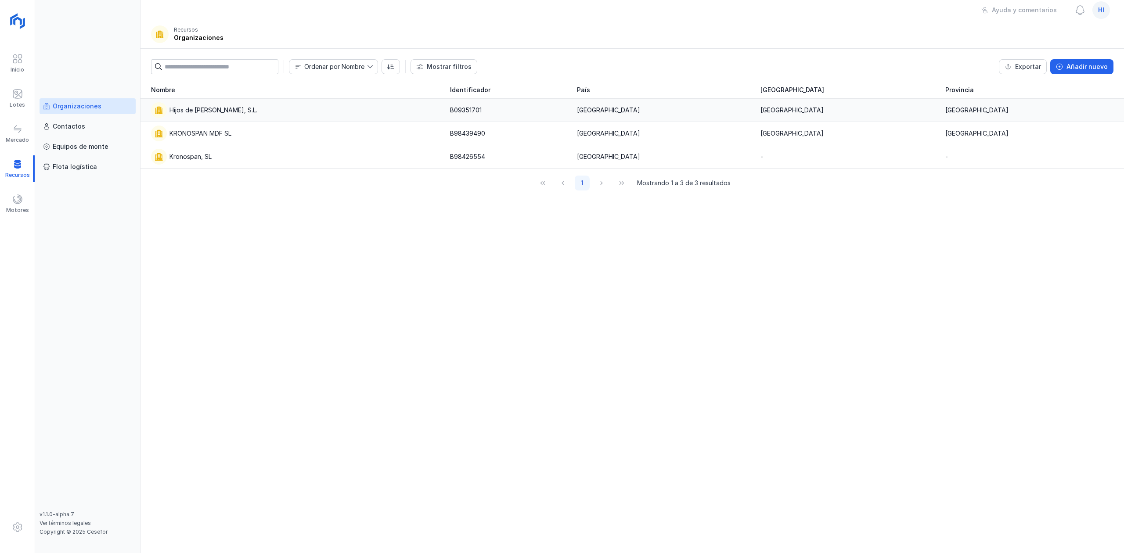
click at [200, 111] on div "Hijos de Pascual Mediavilla, S.L." at bounding box center [213, 110] width 88 height 9
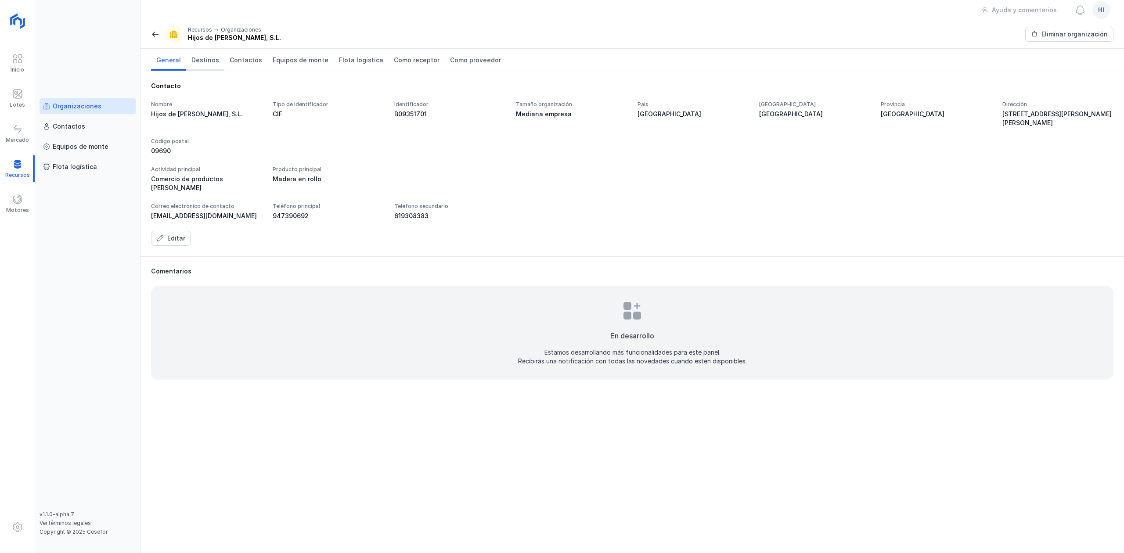
click at [208, 56] on span "Destinos" at bounding box center [205, 60] width 28 height 9
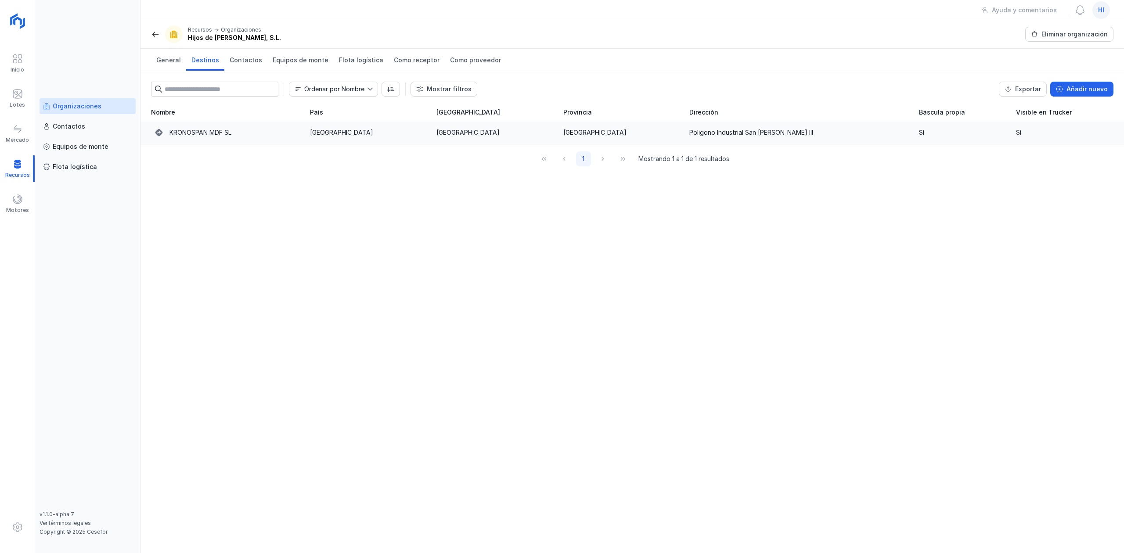
click at [299, 126] on div "KRONOSPAN MDF SL" at bounding box center [225, 133] width 148 height 16
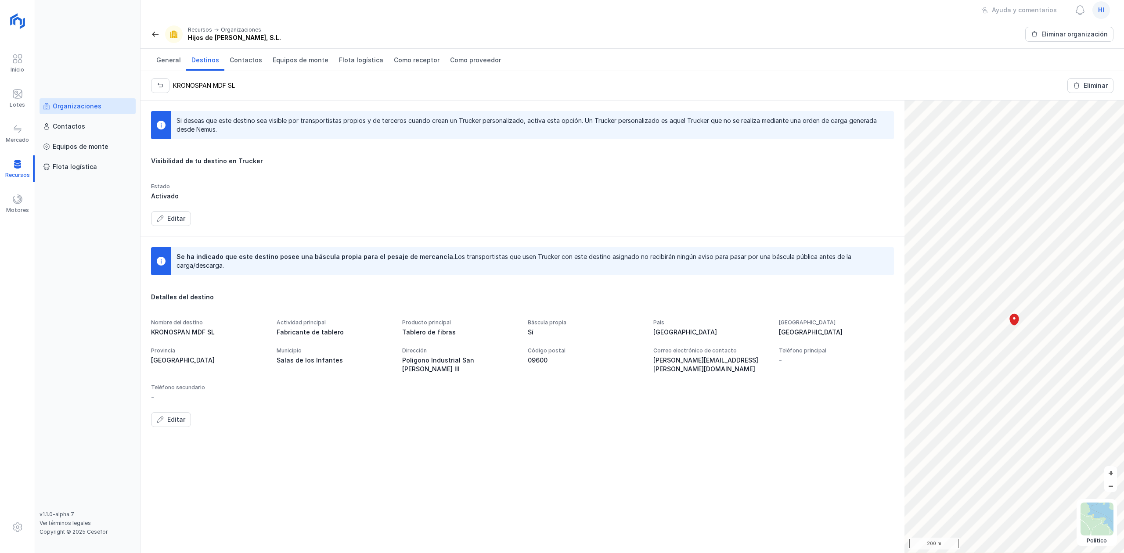
click at [98, 106] on div "Organizaciones" at bounding box center [77, 106] width 49 height 9
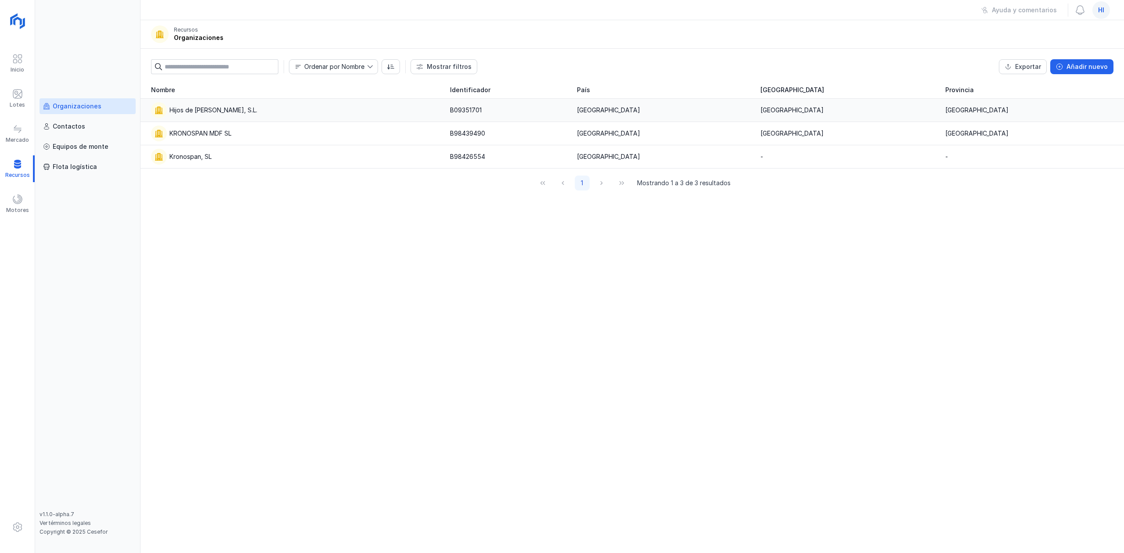
click at [211, 113] on div "Hijos de Pascual Mediavilla, S.L." at bounding box center [213, 110] width 88 height 9
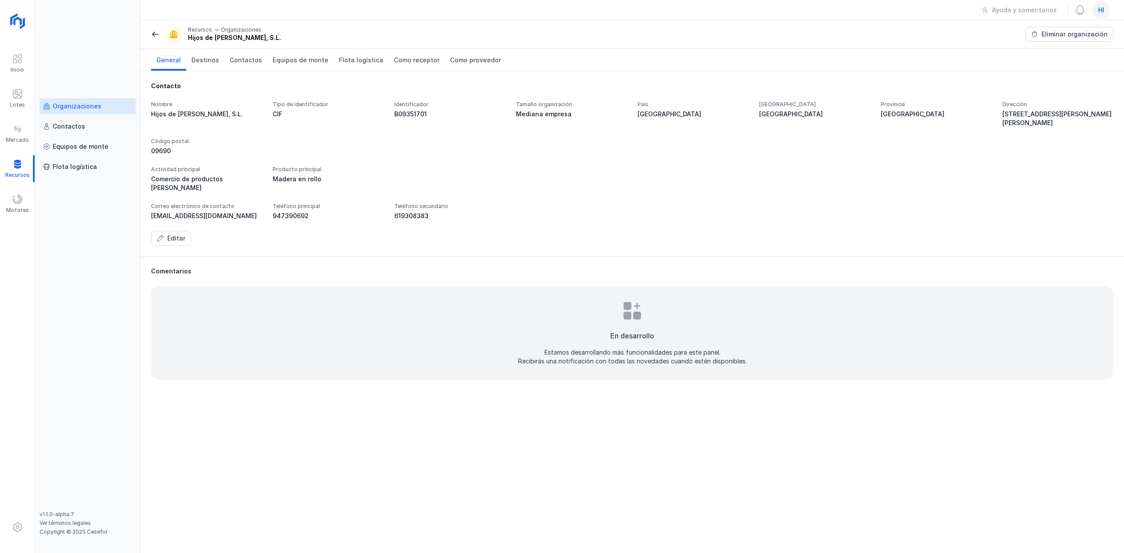
click at [65, 106] on div "Organizaciones" at bounding box center [77, 106] width 49 height 9
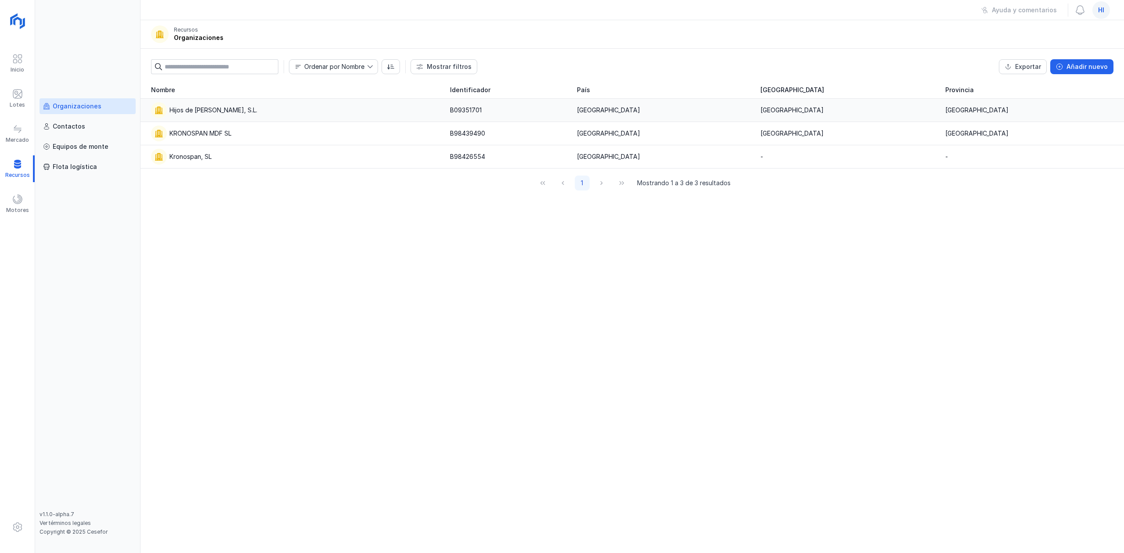
click at [168, 107] on div "Hijos de Pascual Mediavilla, S.L." at bounding box center [295, 110] width 288 height 16
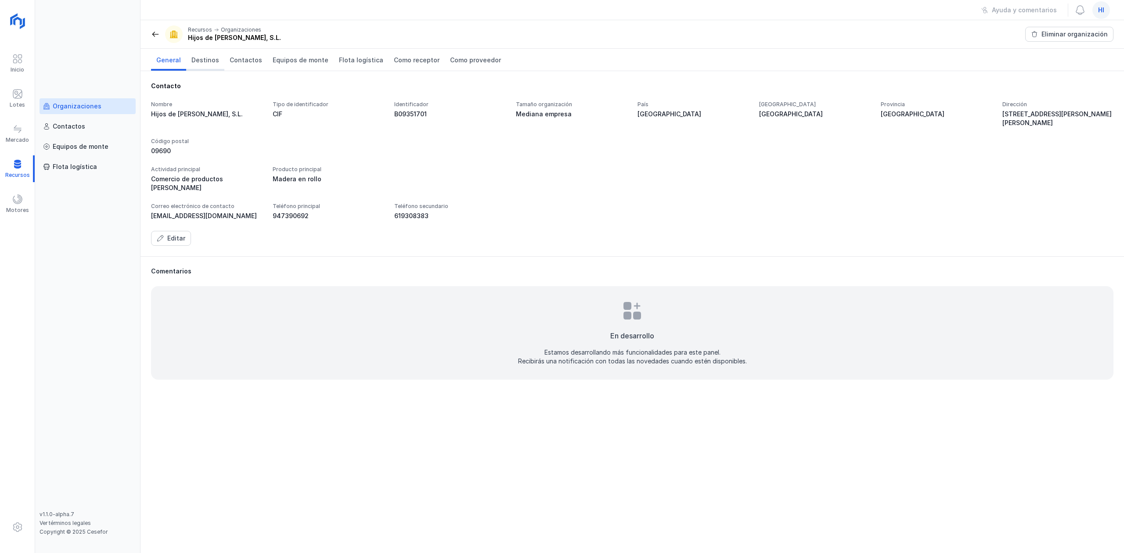
click at [191, 59] on span "Destinos" at bounding box center [205, 60] width 28 height 9
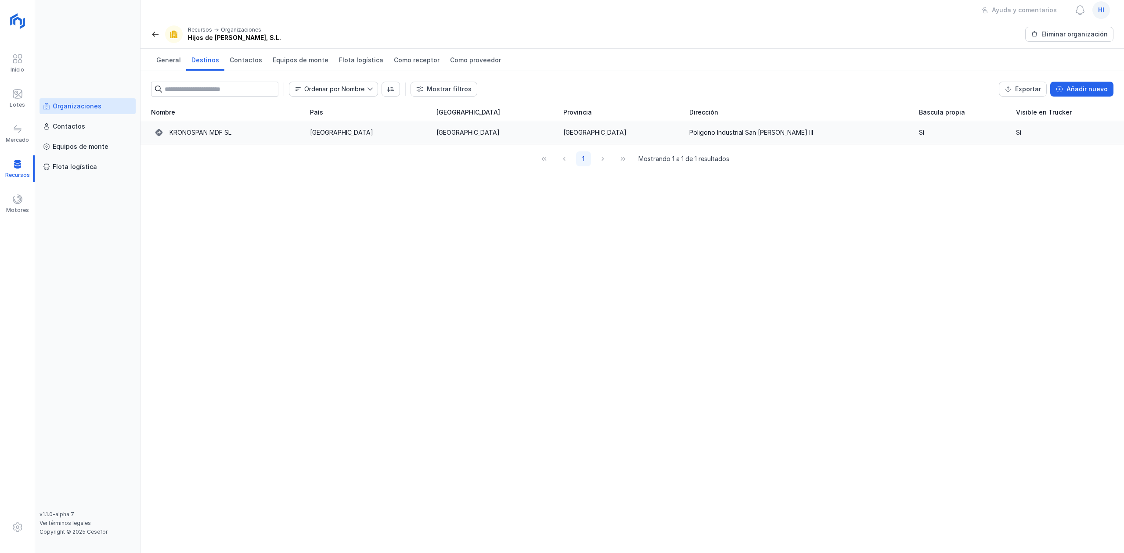
click at [919, 136] on div "Sí" at bounding box center [962, 132] width 86 height 9
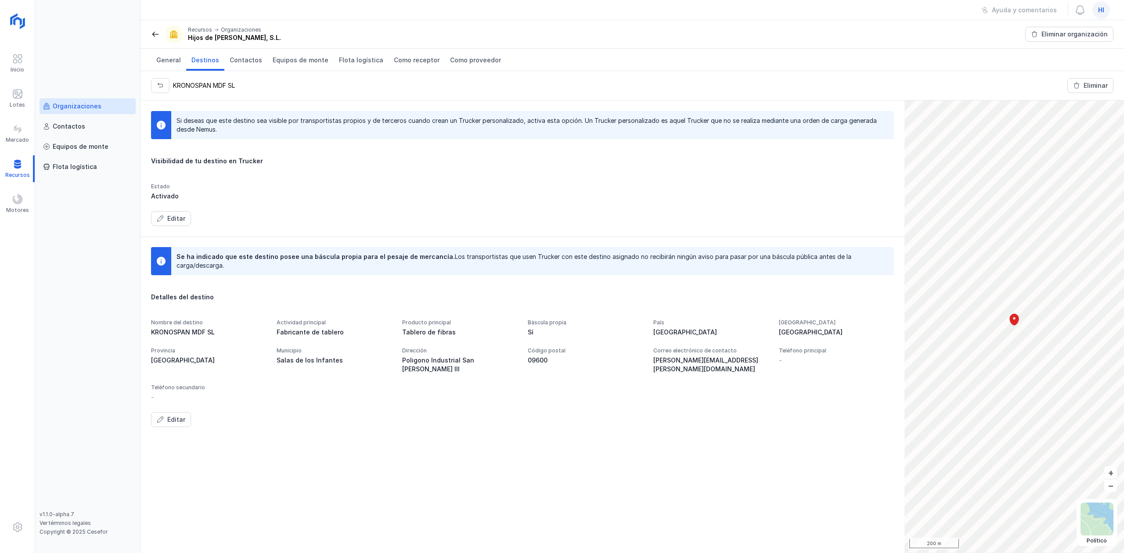
click at [155, 34] on span at bounding box center [155, 34] width 9 height 9
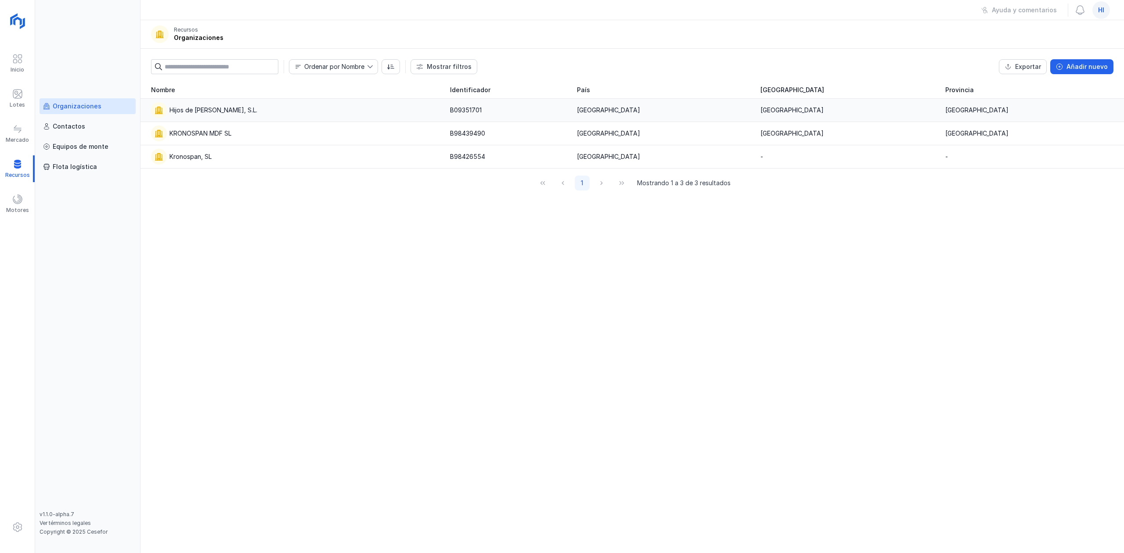
click at [280, 103] on div "Hijos de Pascual Mediavilla, S.L." at bounding box center [295, 110] width 288 height 16
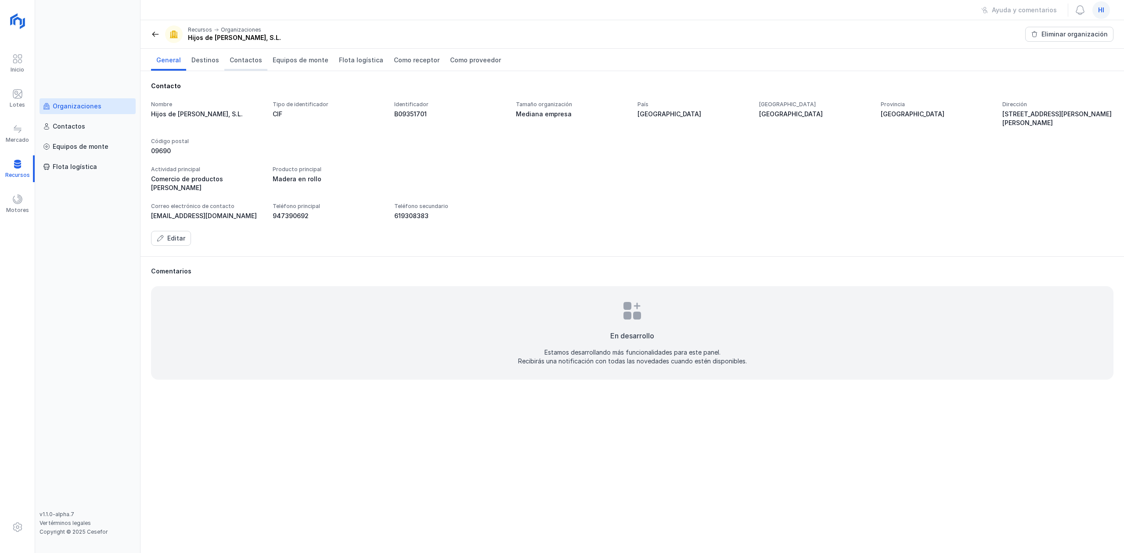
click at [207, 62] on span "Destinos" at bounding box center [205, 60] width 28 height 9
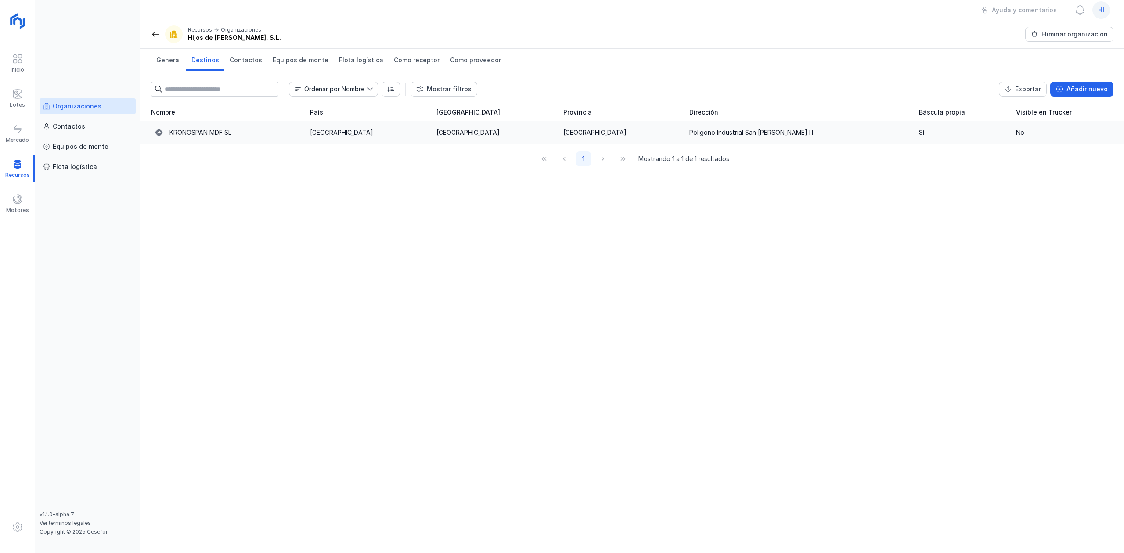
click at [818, 133] on div "Poligono Industrial San Isidro III" at bounding box center [798, 132] width 219 height 9
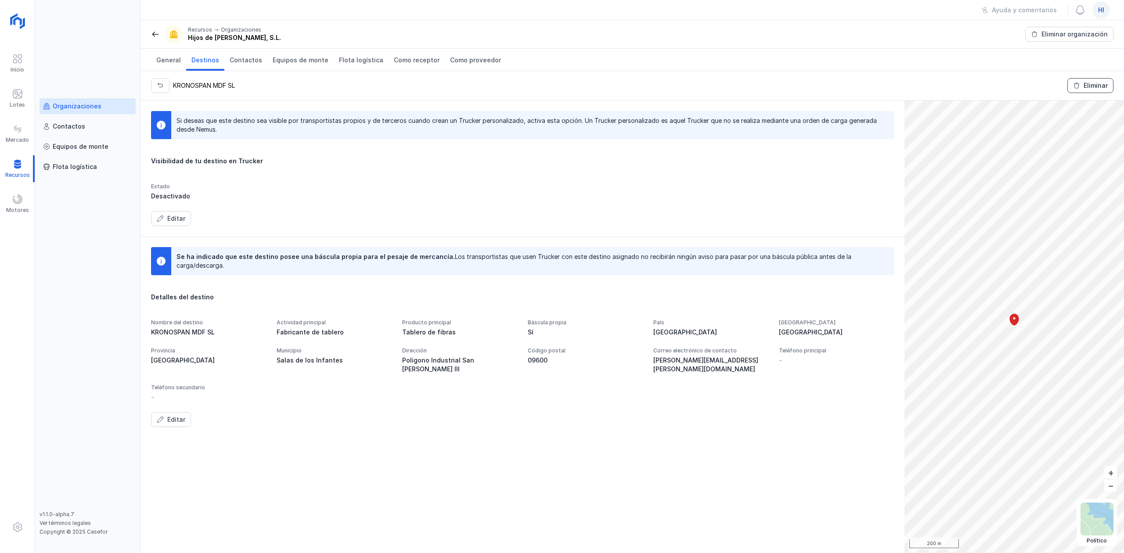
click at [1092, 85] on div "Eliminar" at bounding box center [1096, 85] width 24 height 9
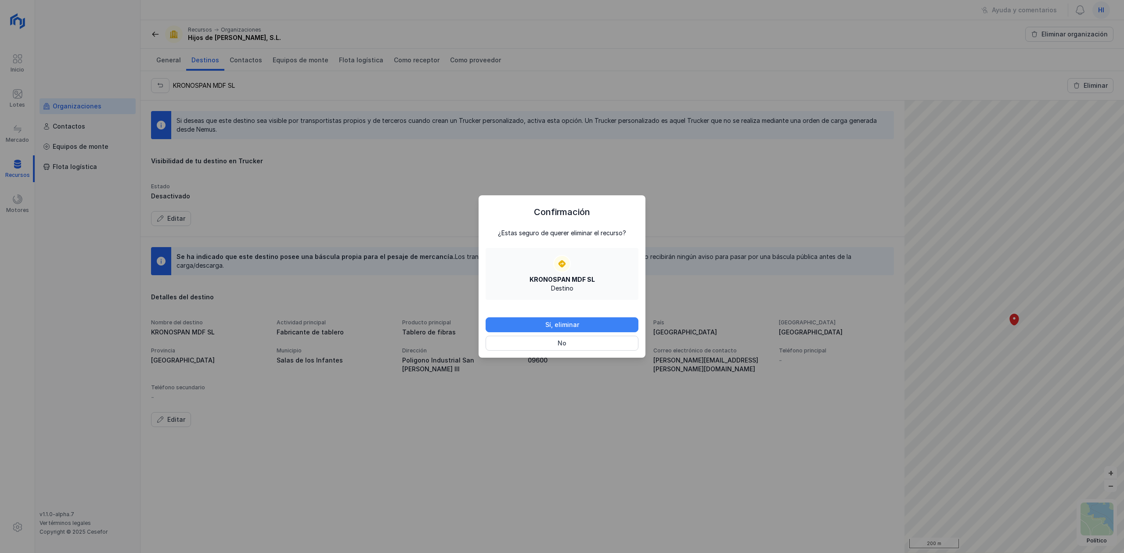
click at [609, 319] on button "Sí, eliminar" at bounding box center [562, 324] width 153 height 15
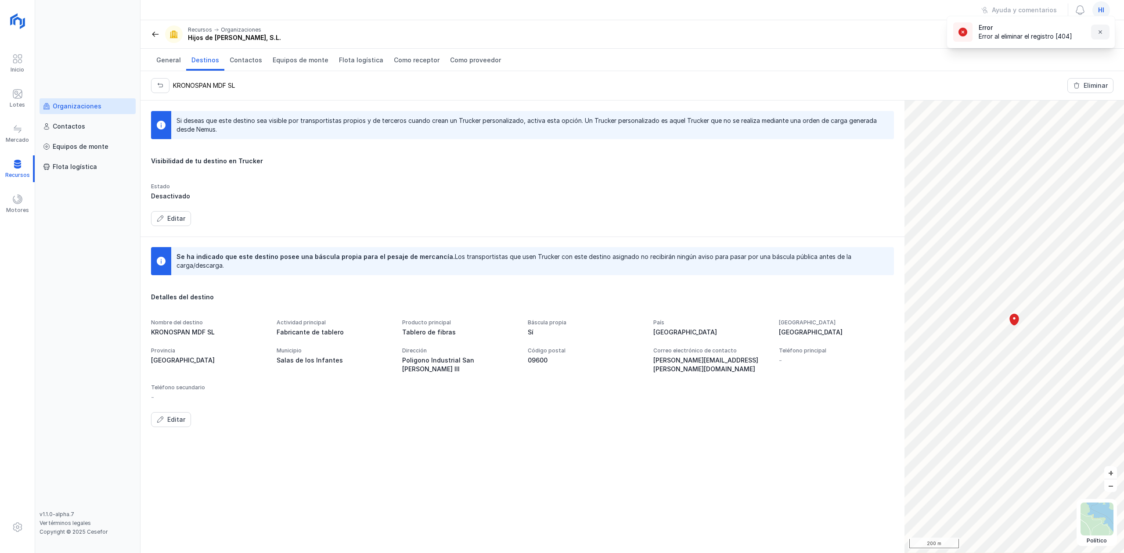
click at [1097, 31] on span "button" at bounding box center [1100, 32] width 7 height 7
drag, startPoint x: 159, startPoint y: 86, endPoint x: 166, endPoint y: 88, distance: 7.2
click at [159, 85] on span "button" at bounding box center [160, 85] width 7 height 7
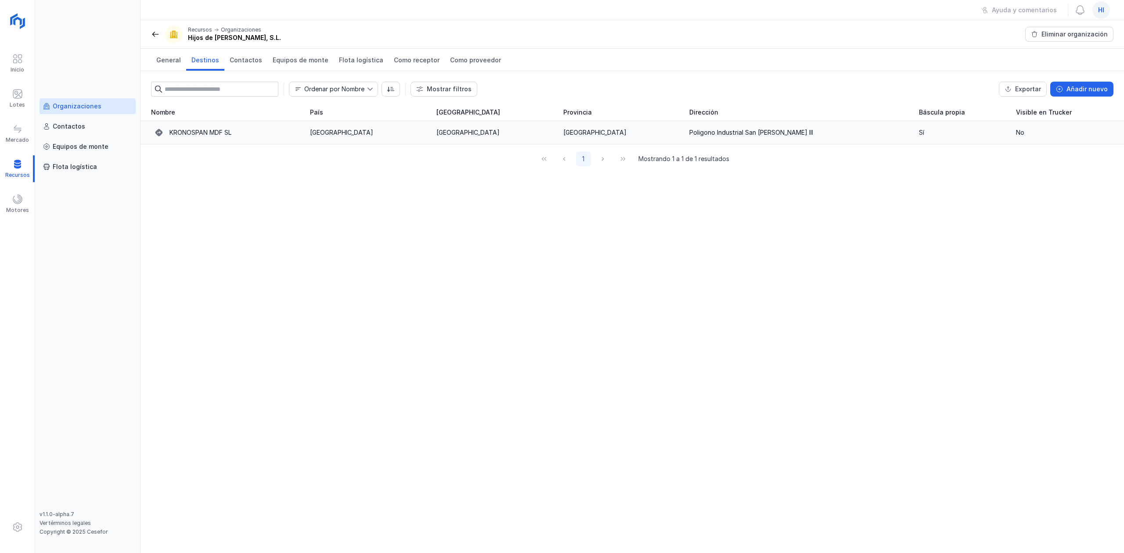
click at [383, 141] on td "[GEOGRAPHIC_DATA]" at bounding box center [368, 132] width 126 height 23
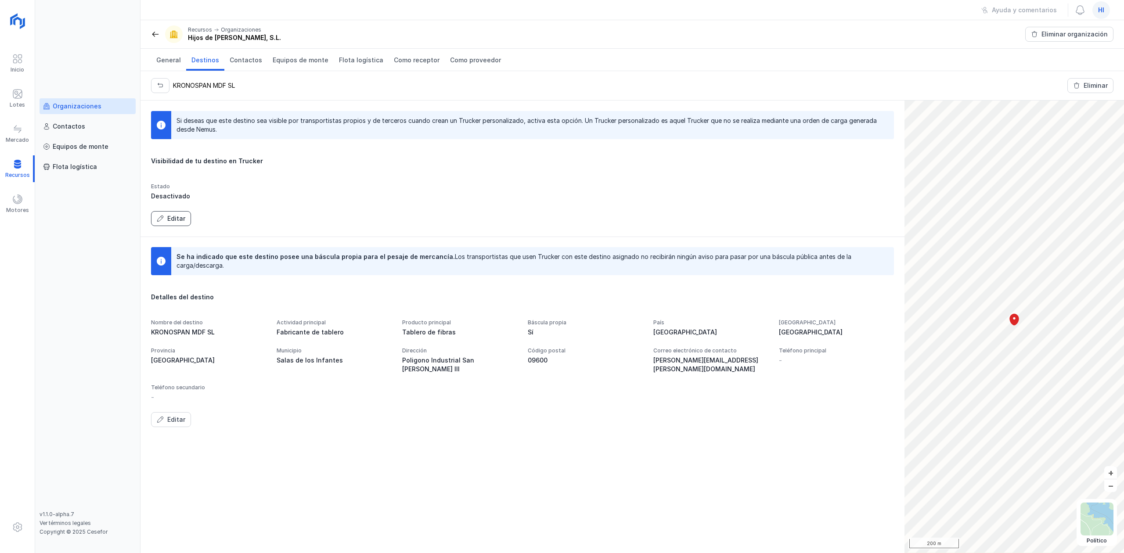
click at [179, 219] on div "Editar" at bounding box center [176, 218] width 18 height 9
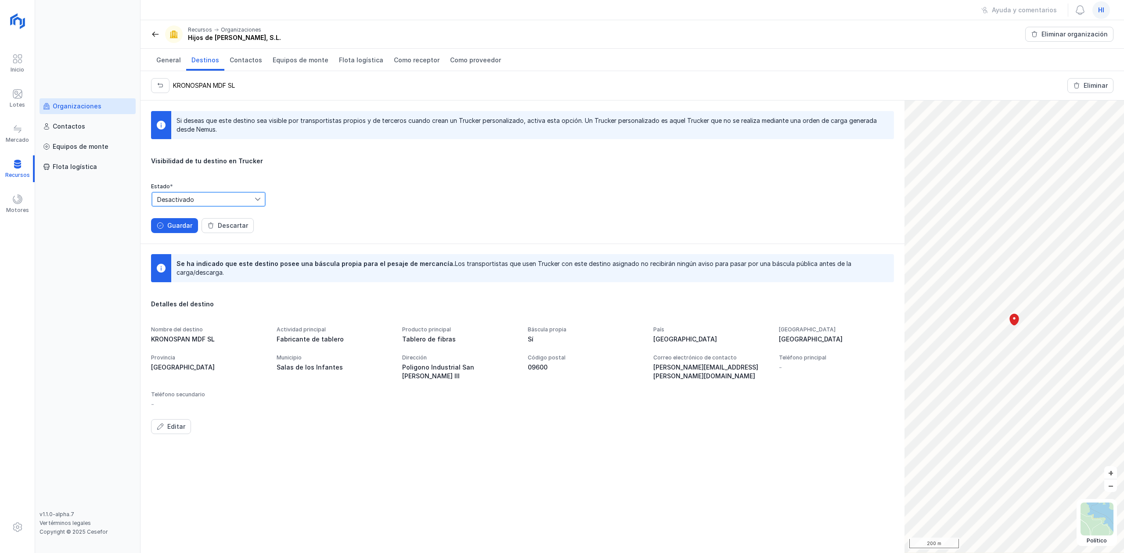
click at [212, 202] on span "Desactivado" at bounding box center [203, 199] width 103 height 14
click at [176, 422] on div "Editar" at bounding box center [176, 426] width 18 height 9
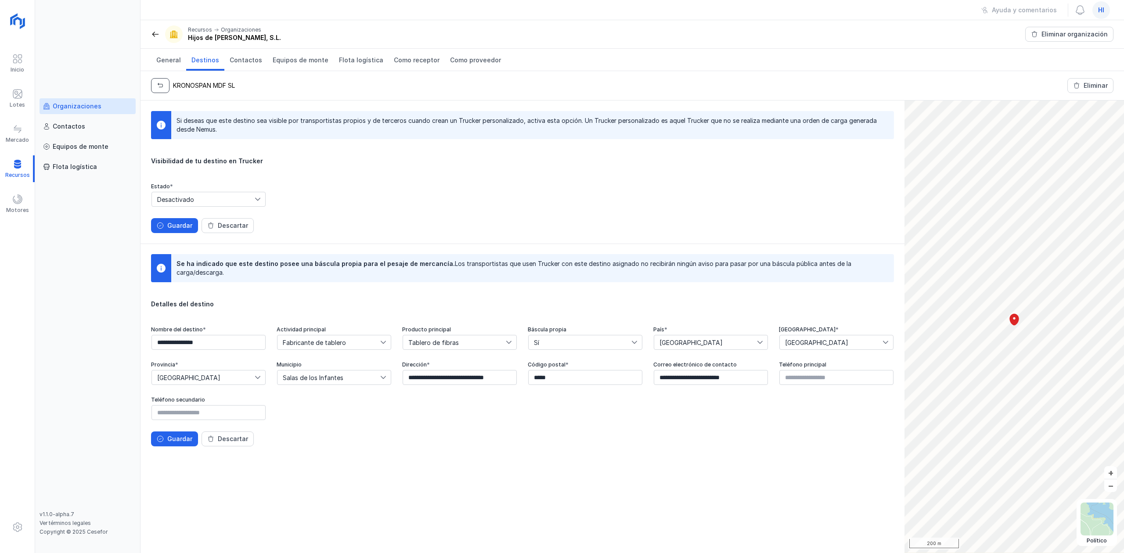
click at [159, 84] on span "button" at bounding box center [160, 85] width 7 height 7
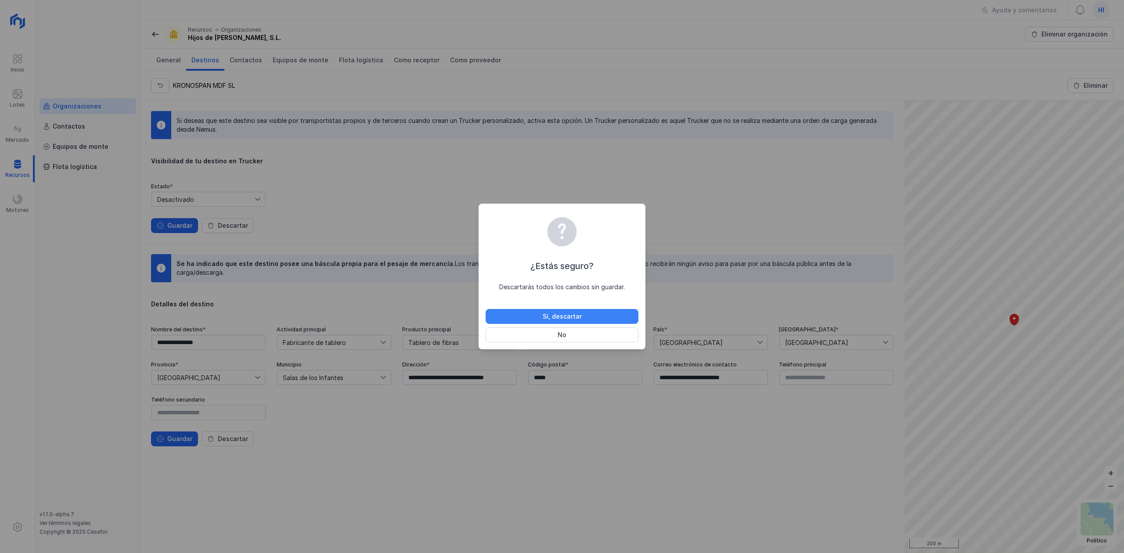
click at [613, 313] on button "Sí, descartar" at bounding box center [562, 316] width 153 height 15
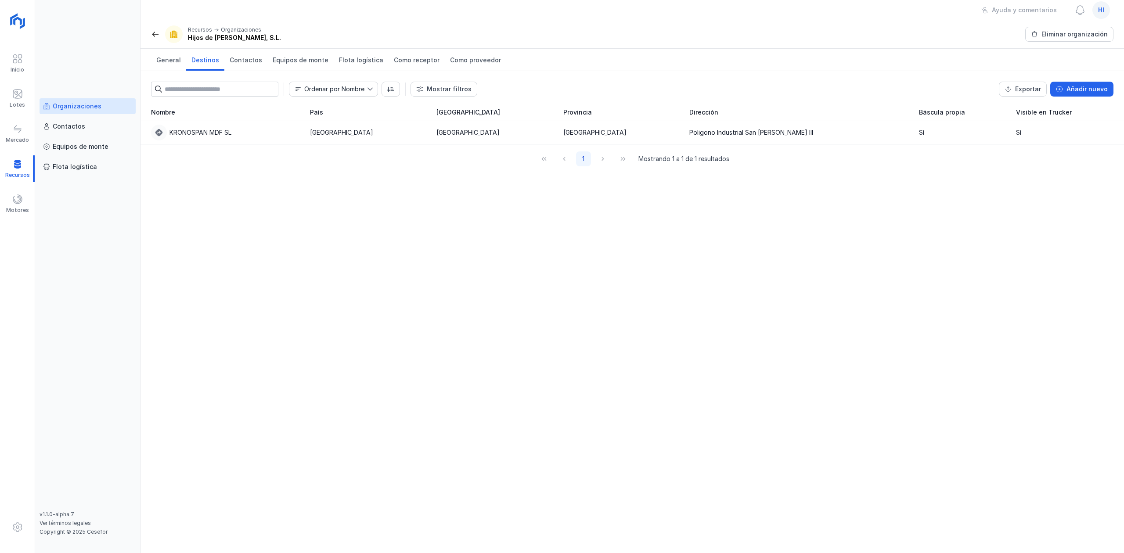
click at [84, 106] on div "Organizaciones" at bounding box center [77, 106] width 49 height 9
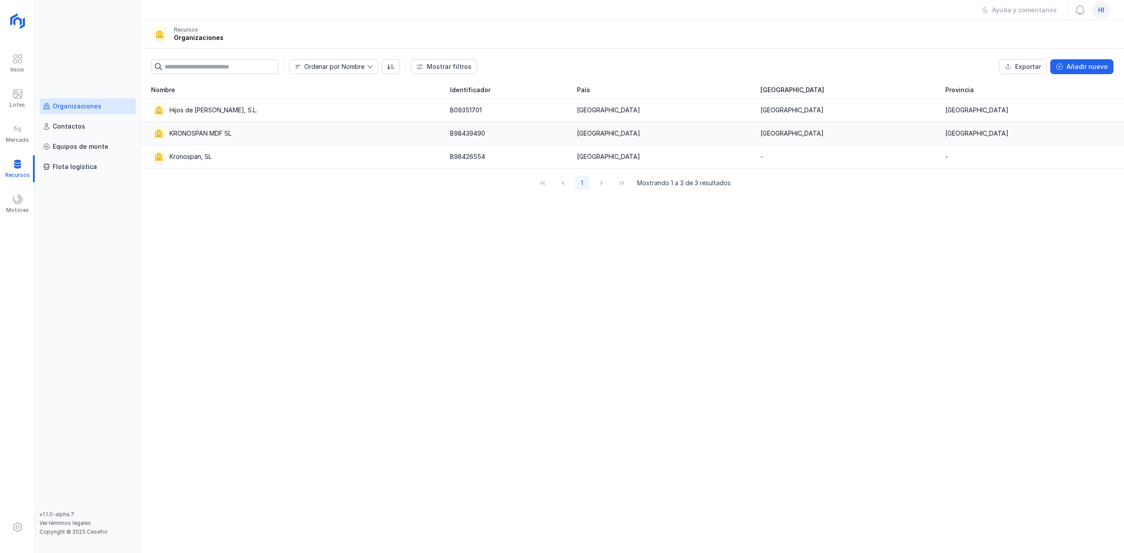
click at [283, 130] on div "KRONOSPAN MDF SL" at bounding box center [295, 134] width 288 height 16
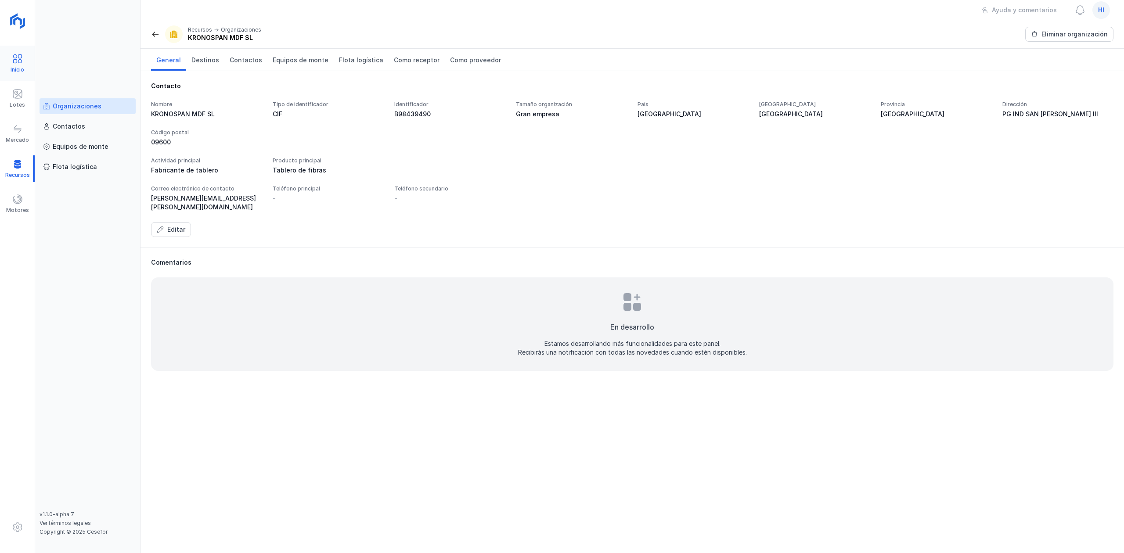
click at [13, 67] on div "Inicio" at bounding box center [18, 69] width 14 height 7
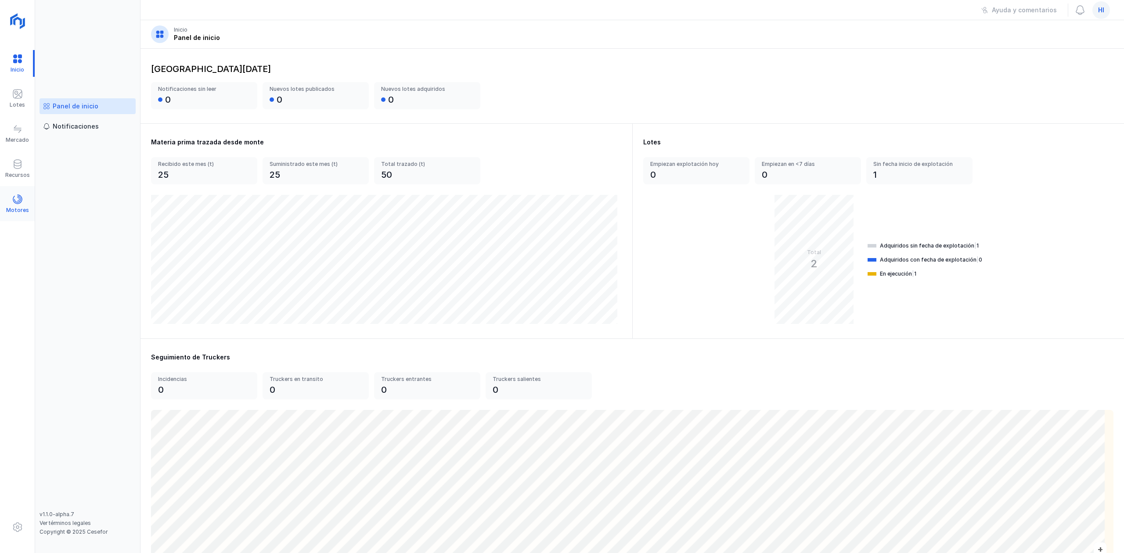
click at [15, 196] on span at bounding box center [17, 199] width 11 height 11
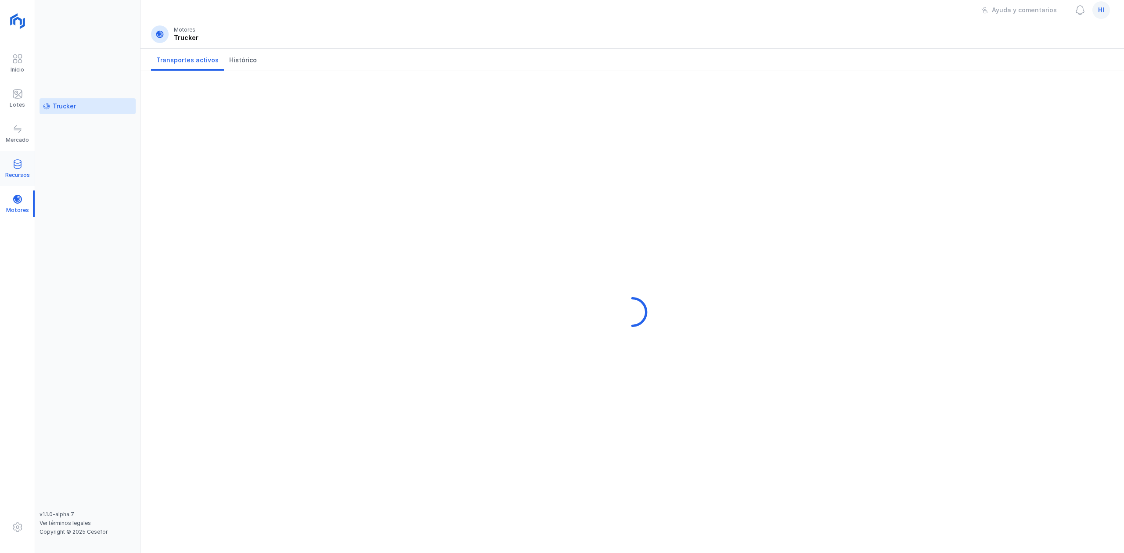
click at [23, 162] on div "Recursos" at bounding box center [17, 168] width 35 height 27
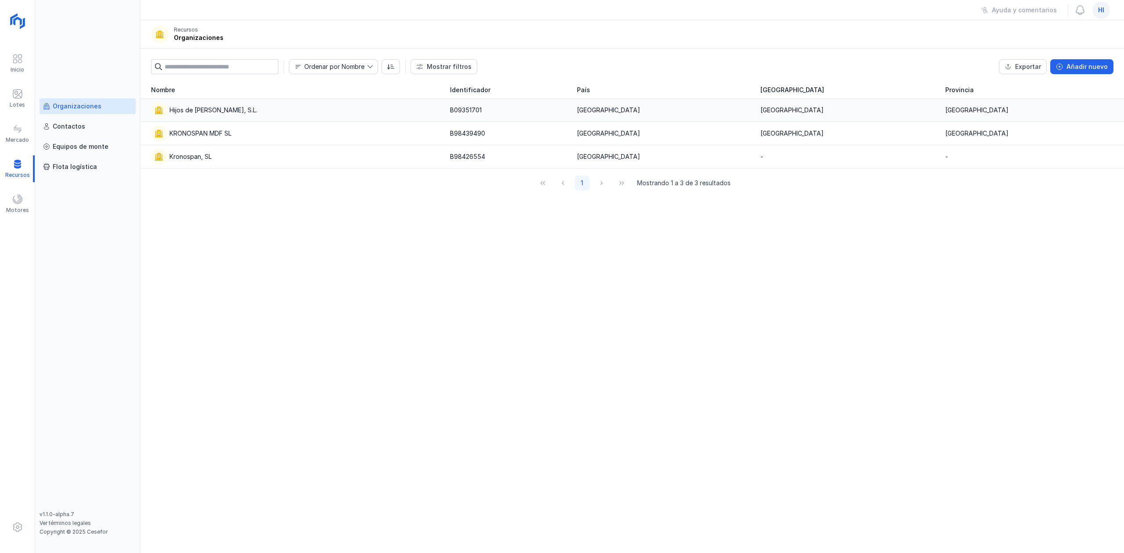
click at [234, 103] on div "Hijos de Pascual Mediavilla, S.L." at bounding box center [295, 110] width 288 height 16
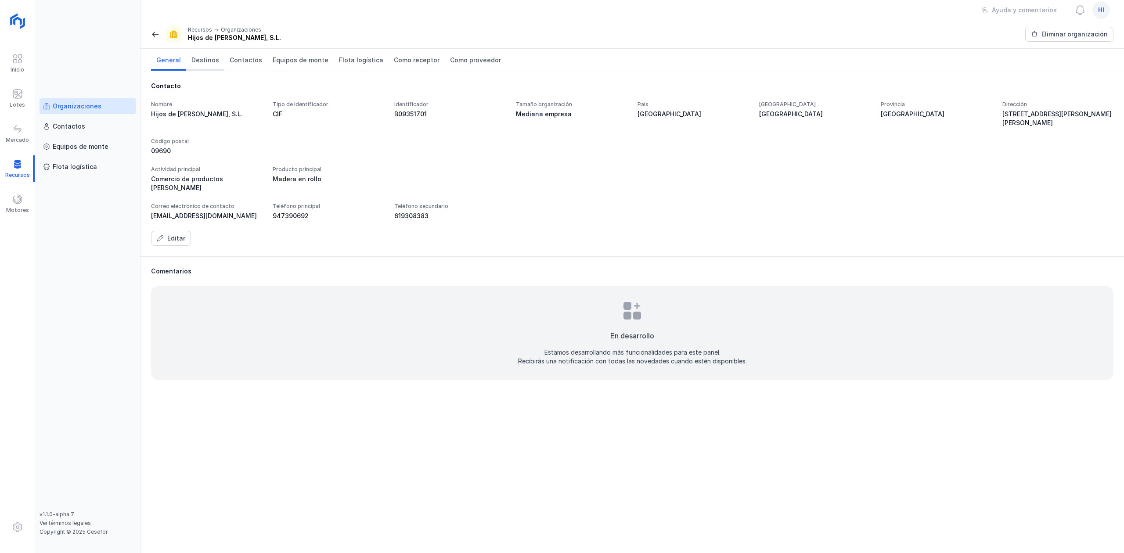
click at [198, 56] on span "Destinos" at bounding box center [205, 60] width 28 height 9
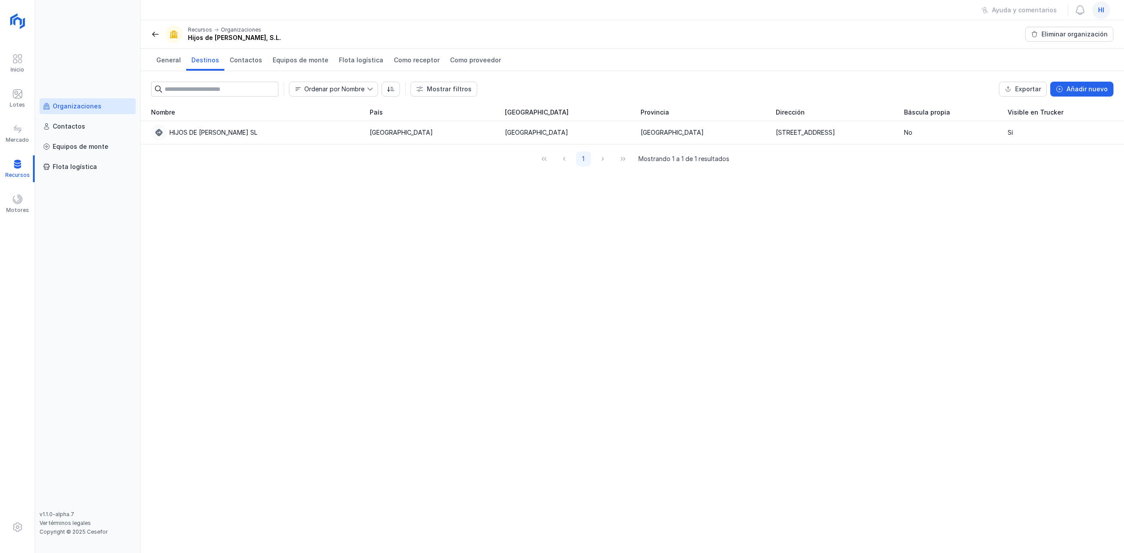
click at [153, 30] on span at bounding box center [155, 34] width 9 height 9
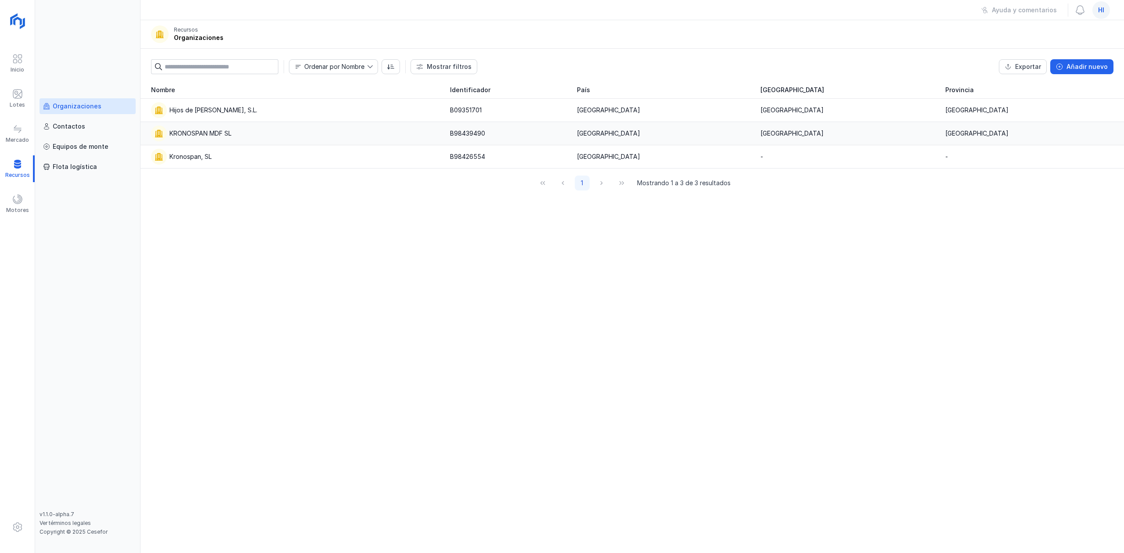
click at [253, 129] on div "KRONOSPAN MDF SL" at bounding box center [295, 134] width 288 height 16
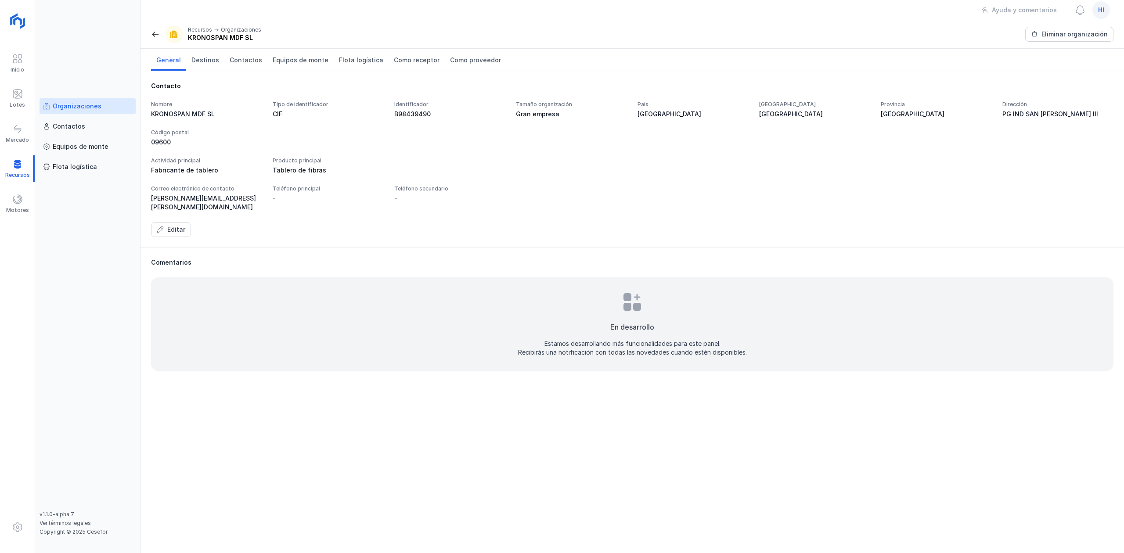
click at [154, 32] on span at bounding box center [155, 34] width 9 height 9
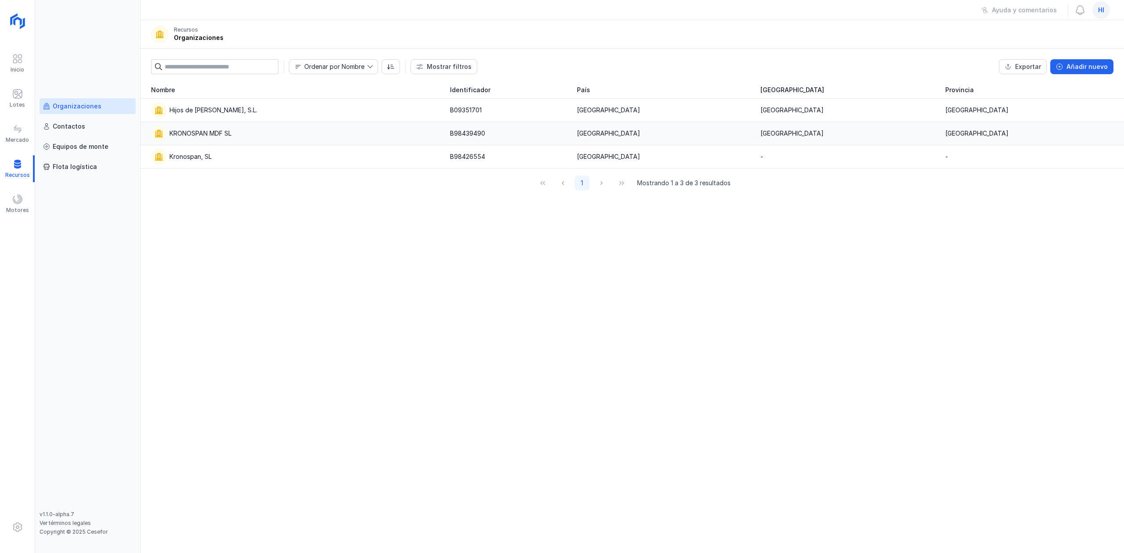
click at [307, 136] on div "KRONOSPAN MDF SL" at bounding box center [295, 134] width 288 height 16
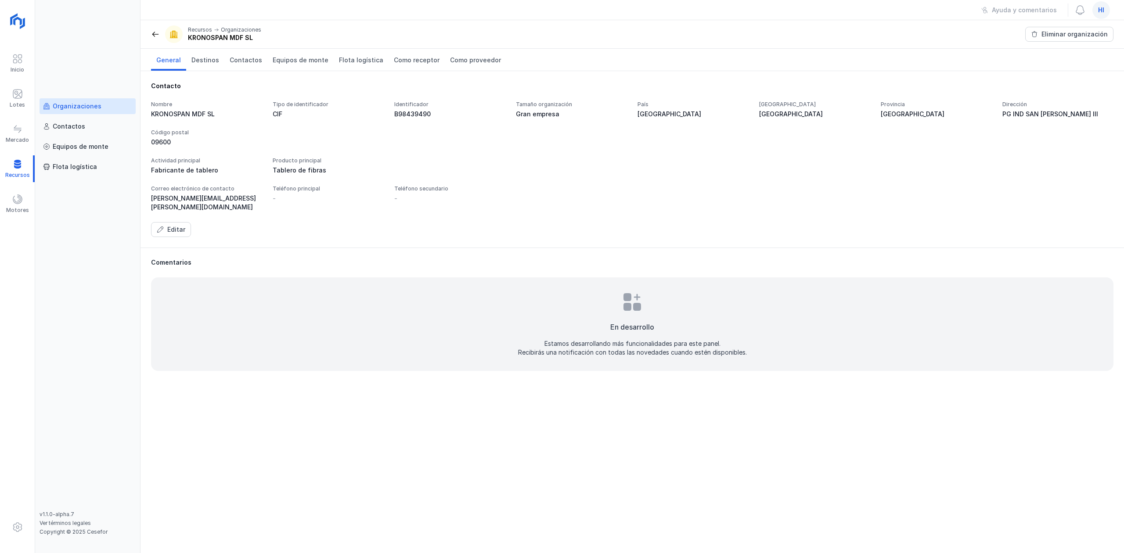
click at [156, 36] on span at bounding box center [155, 34] width 9 height 9
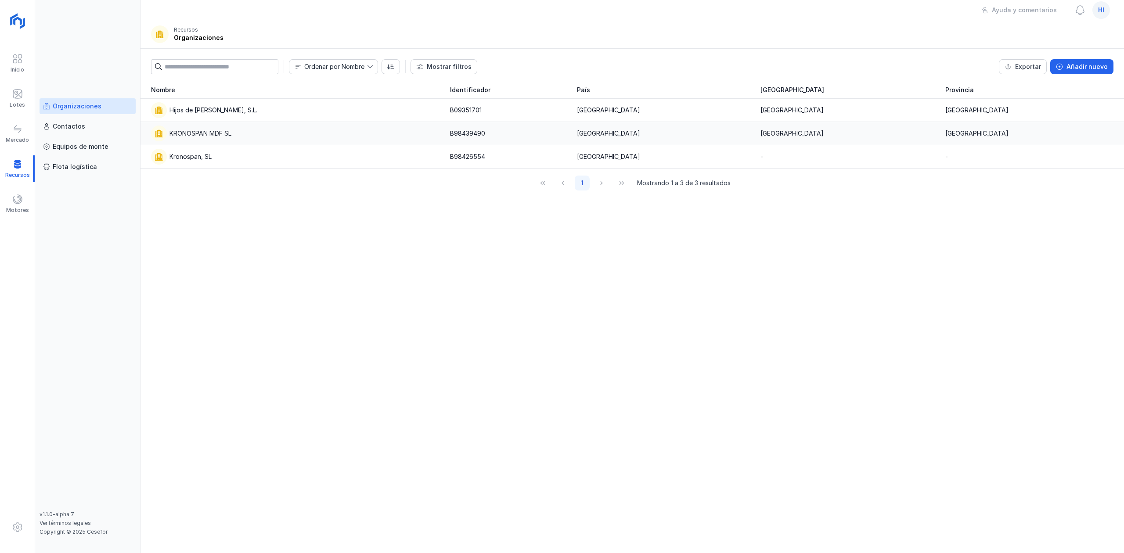
click at [239, 142] on td "KRONOSPAN MDF SL" at bounding box center [293, 133] width 304 height 23
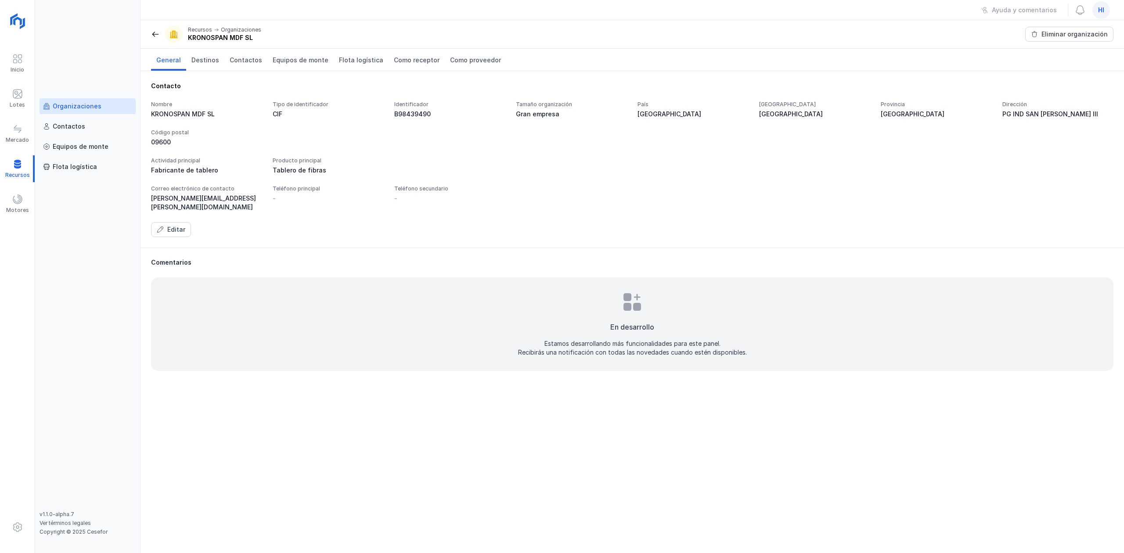
click at [157, 34] on span at bounding box center [155, 34] width 9 height 9
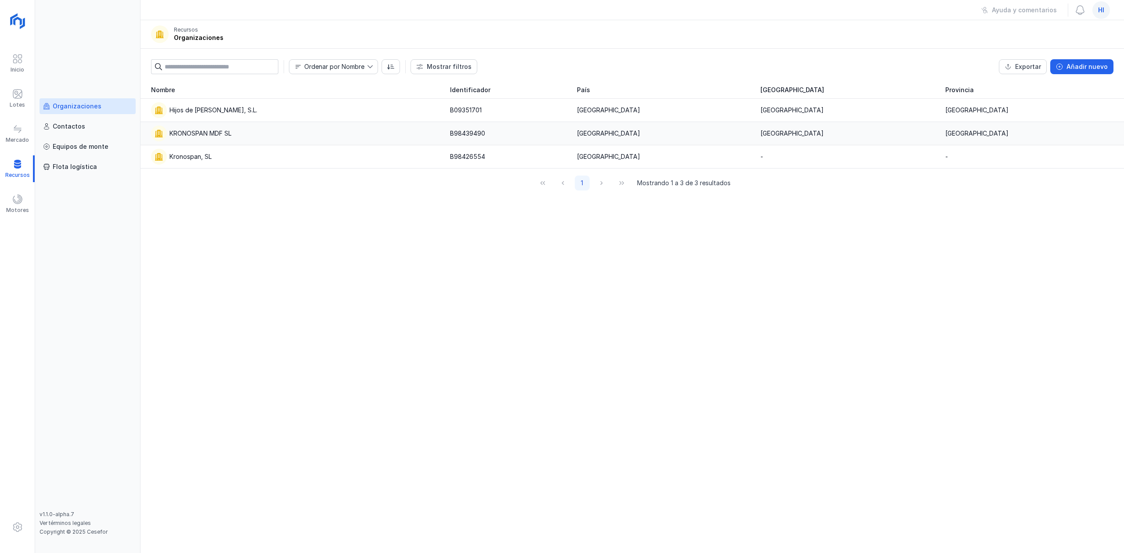
click at [242, 138] on div "KRONOSPAN MDF SL" at bounding box center [295, 134] width 288 height 16
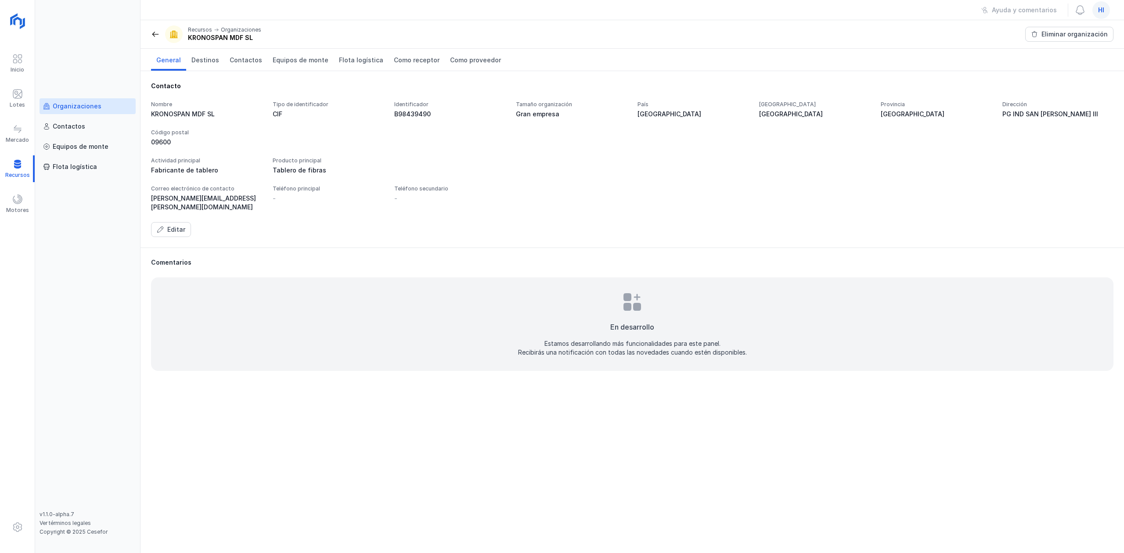
click at [90, 105] on div "Organizaciones" at bounding box center [77, 106] width 49 height 9
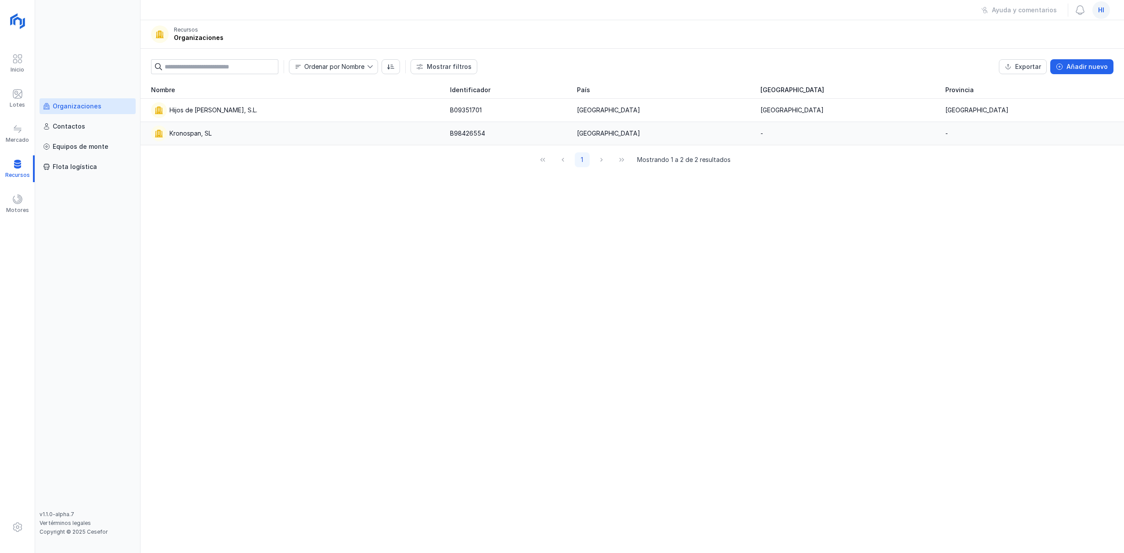
click at [266, 128] on div "Kronospan, SL" at bounding box center [295, 134] width 288 height 16
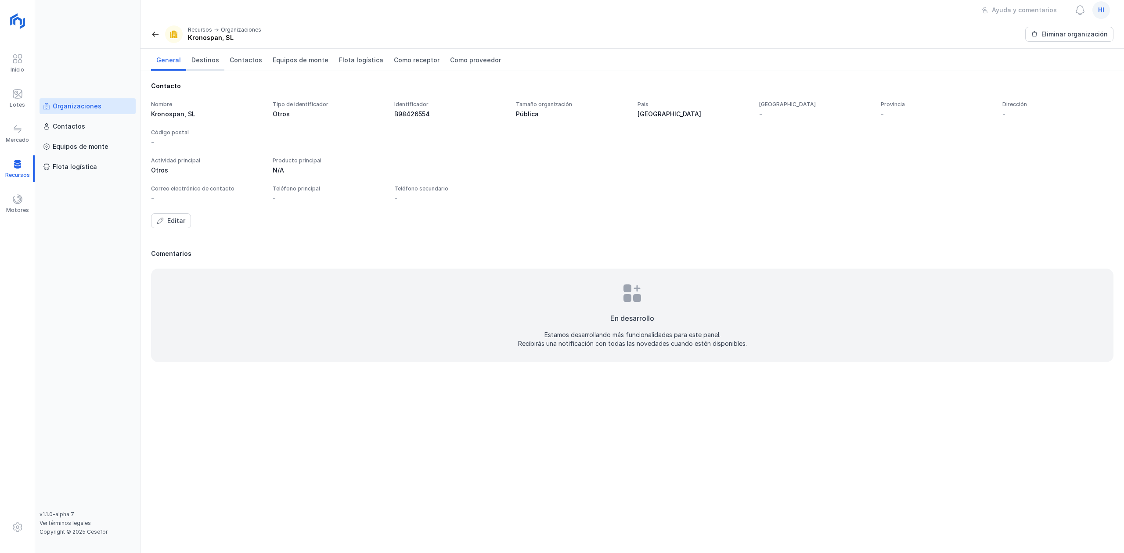
click at [215, 60] on span "Destinos" at bounding box center [205, 60] width 28 height 9
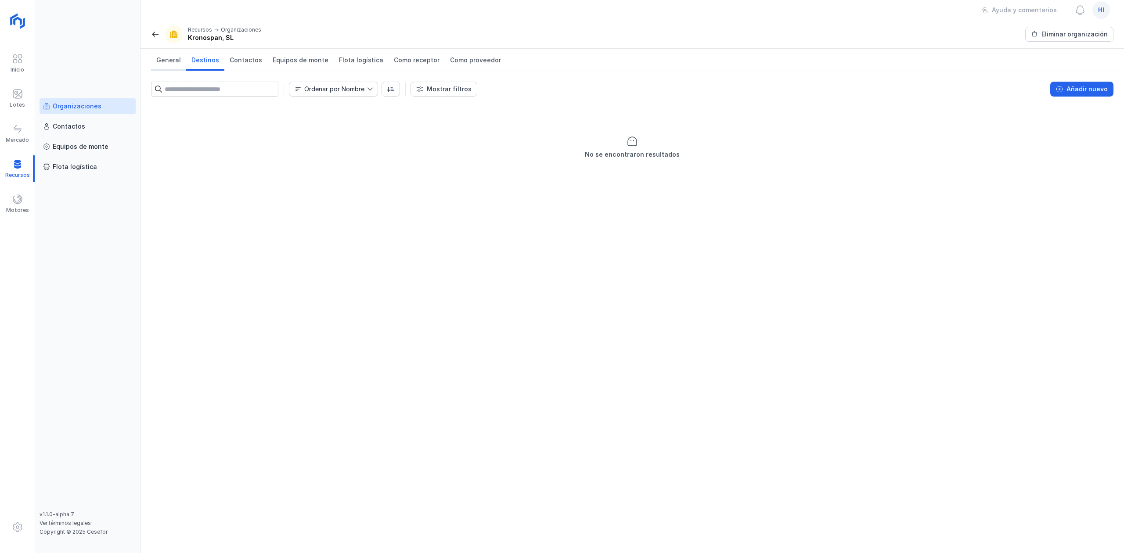
click at [162, 65] on link "General" at bounding box center [168, 60] width 35 height 22
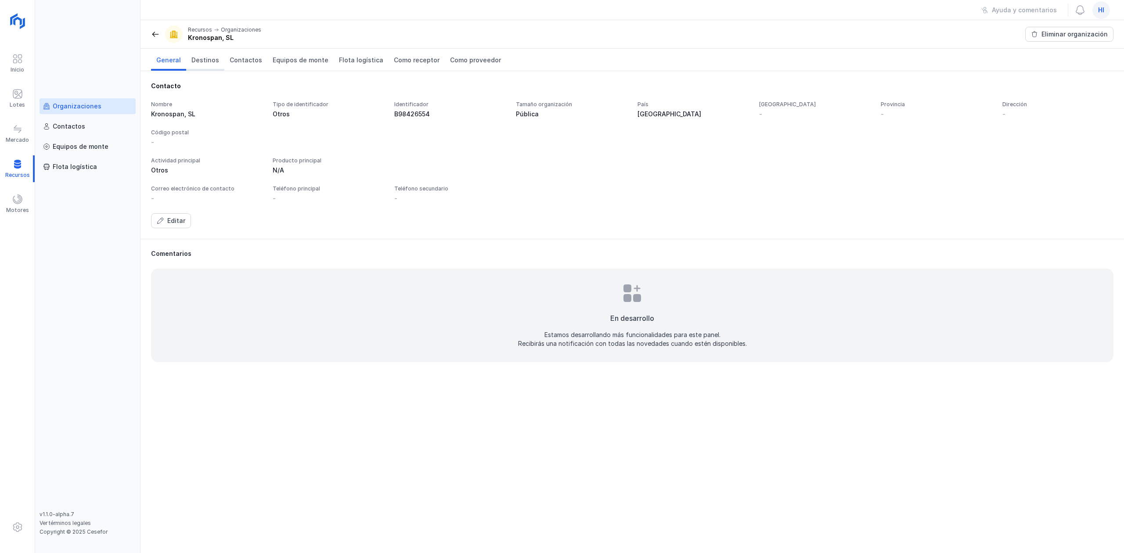
click at [200, 54] on link "Destinos" at bounding box center [205, 60] width 38 height 22
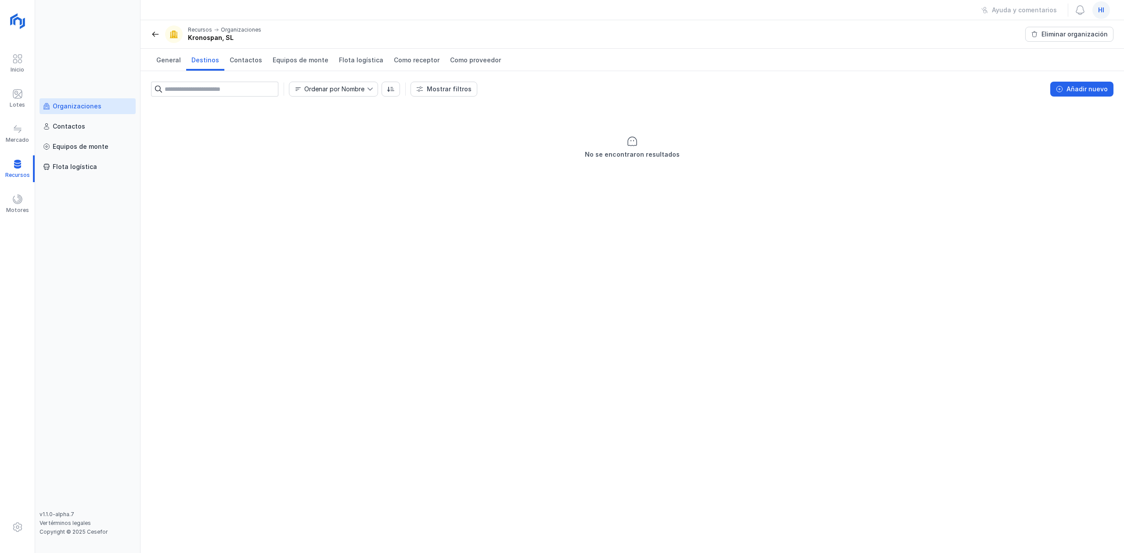
click at [95, 104] on div "Organizaciones" at bounding box center [77, 106] width 49 height 9
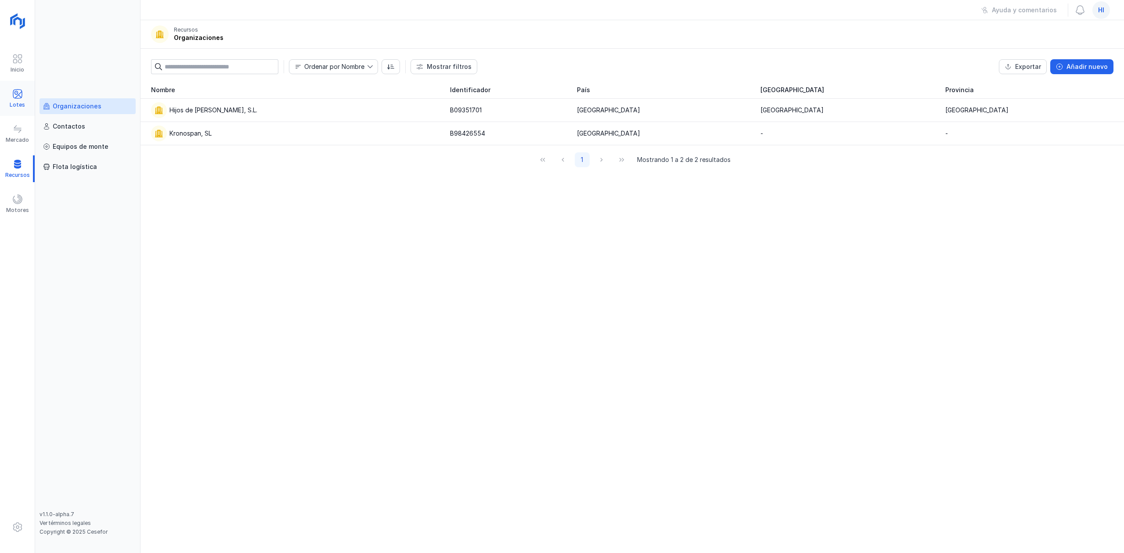
click at [6, 97] on div "Lotes" at bounding box center [17, 98] width 35 height 27
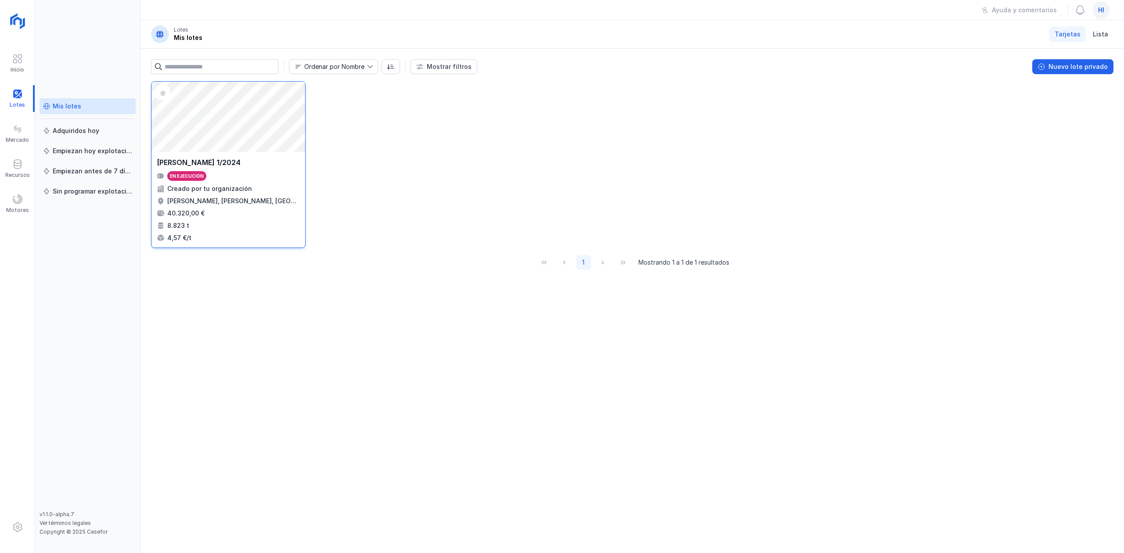
click at [234, 142] on div "Abrir lote" at bounding box center [228, 117] width 154 height 70
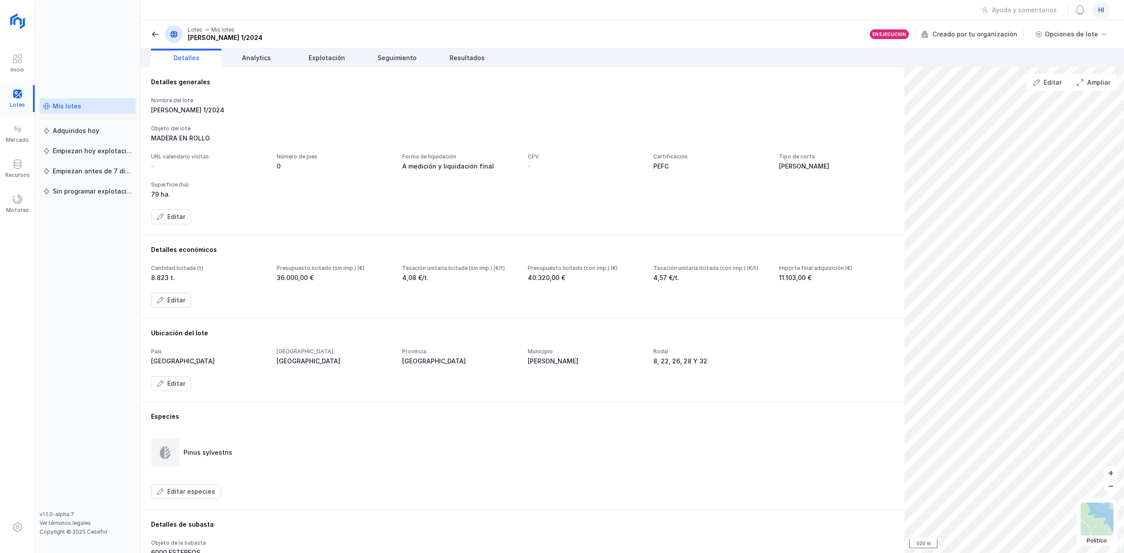
click at [22, 94] on div at bounding box center [17, 98] width 35 height 27
click at [326, 56] on span "Explotación" at bounding box center [327, 58] width 36 height 9
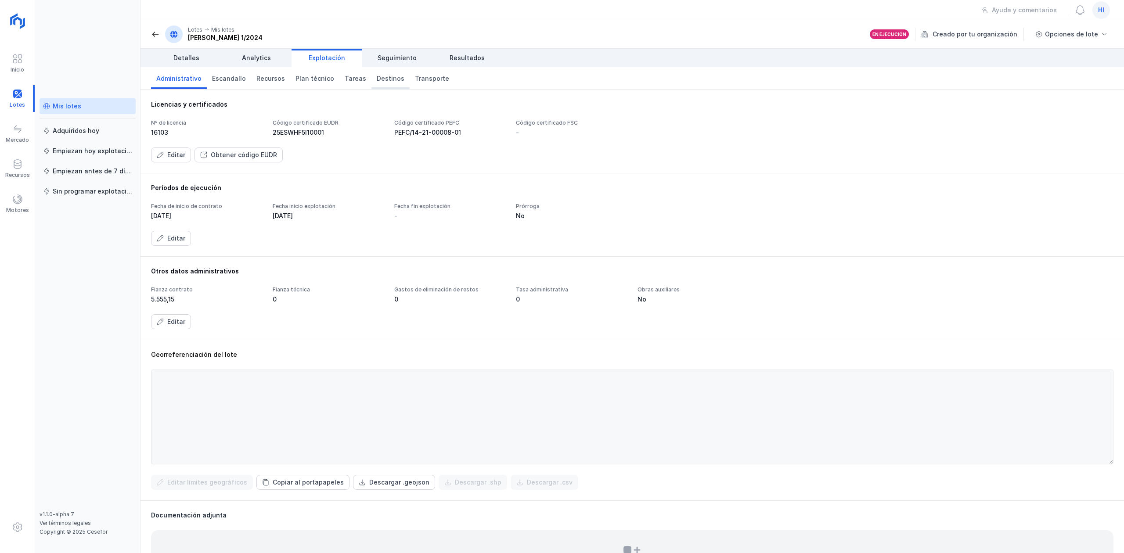
click at [377, 80] on span "Destinos" at bounding box center [391, 78] width 28 height 9
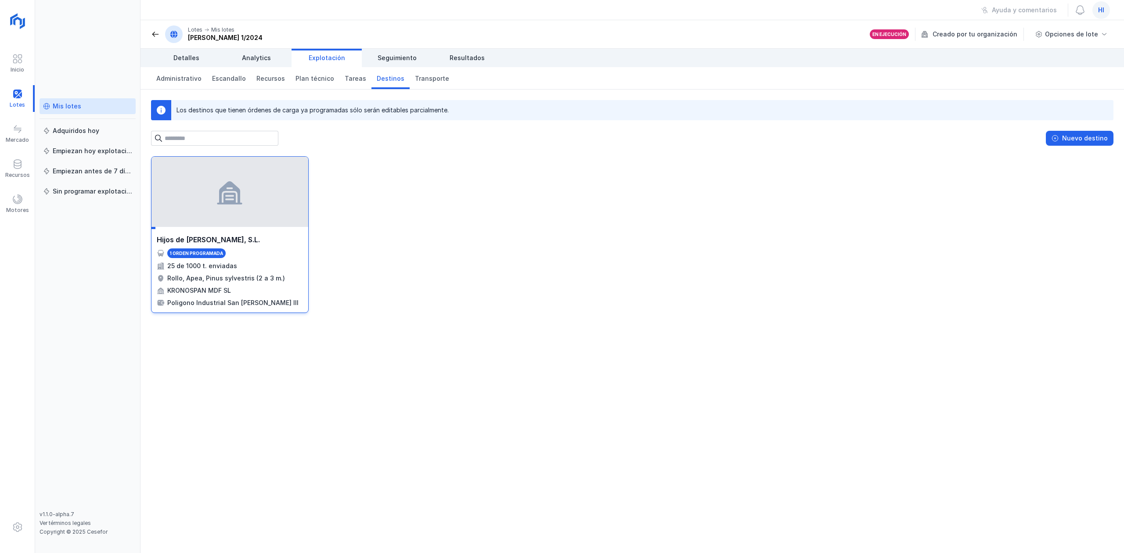
click at [263, 247] on div "Hijos de Pascual Mediavilla, S.L. 1 orden programada 25 de 1000 t. enviadas Rol…" at bounding box center [230, 270] width 146 height 73
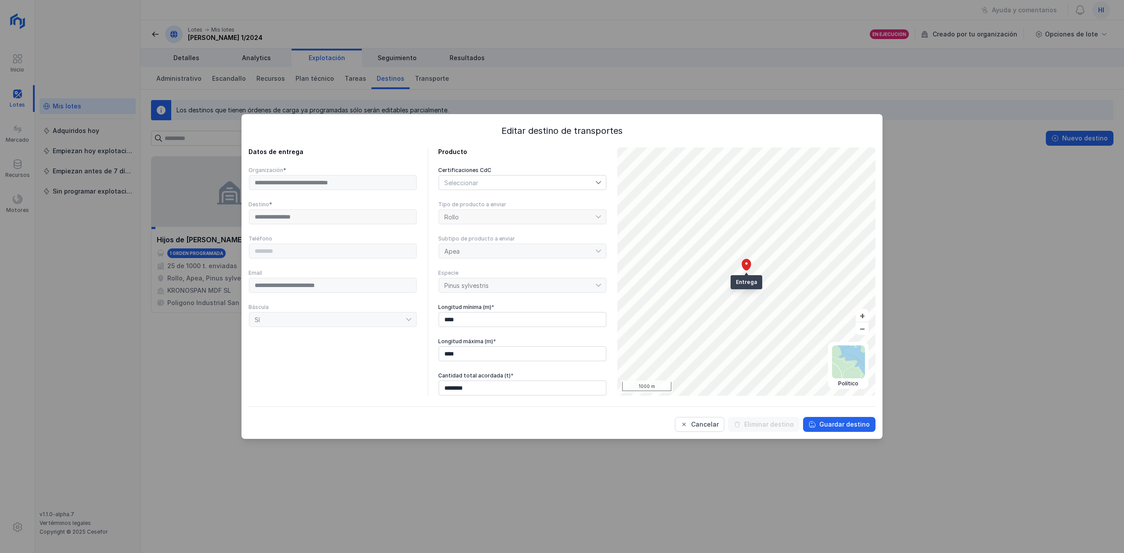
click at [756, 416] on div "Cancelar Eliminar destino Guardar destino" at bounding box center [562, 419] width 627 height 25
click at [839, 421] on div "Guardar destino" at bounding box center [844, 424] width 50 height 9
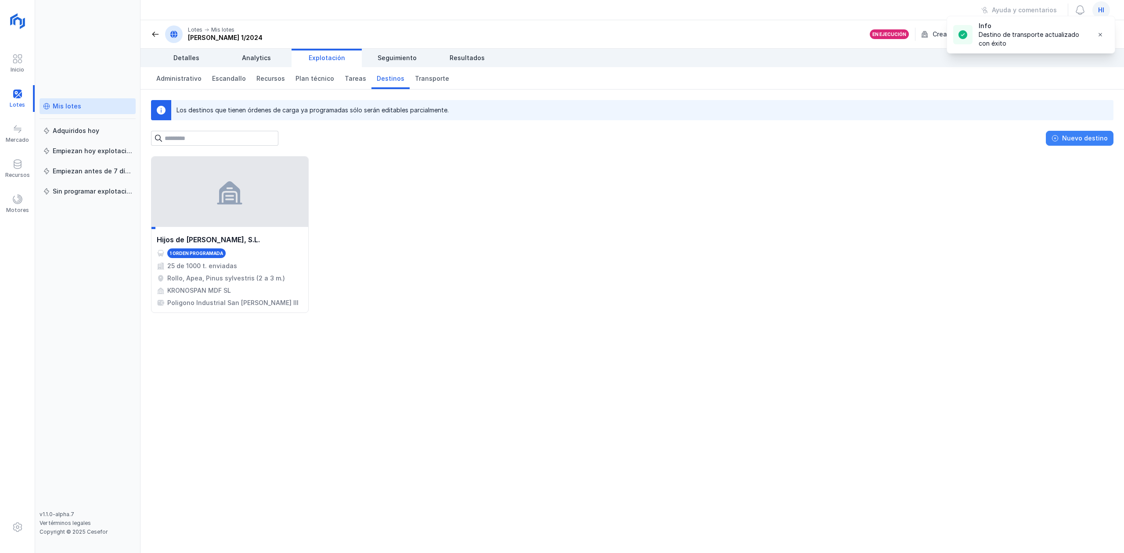
click at [1063, 136] on button "Nuevo destino" at bounding box center [1080, 138] width 68 height 15
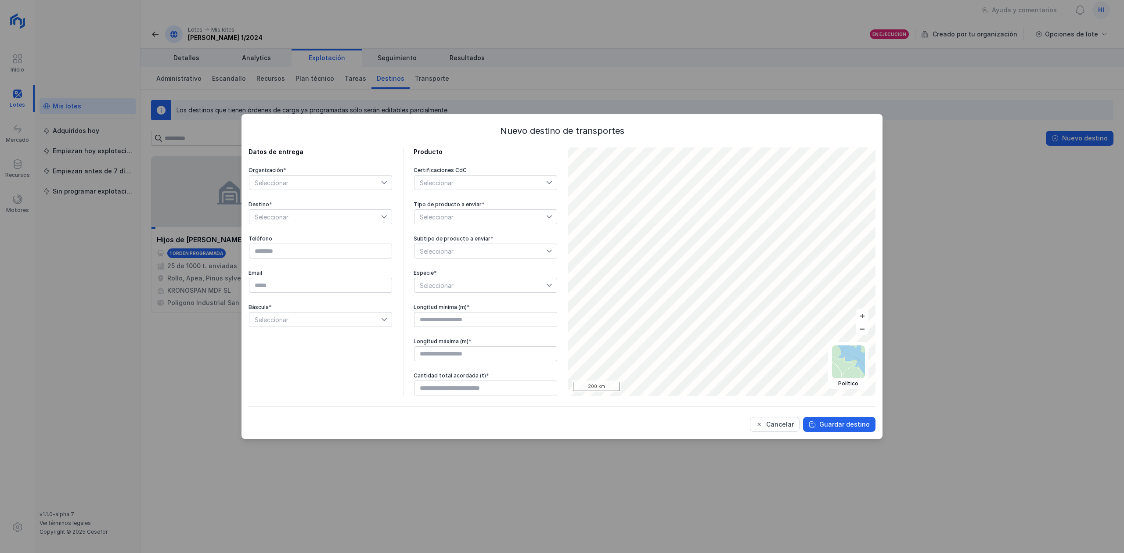
click at [266, 178] on span "Seleccionar" at bounding box center [315, 183] width 132 height 14
click at [335, 216] on span "Hijos de Pascual Mediavilla, S.L." at bounding box center [298, 215] width 88 height 6
click at [335, 216] on span "Seleccionar" at bounding box center [315, 217] width 132 height 14
click at [768, 420] on button "Cancelar" at bounding box center [775, 424] width 50 height 15
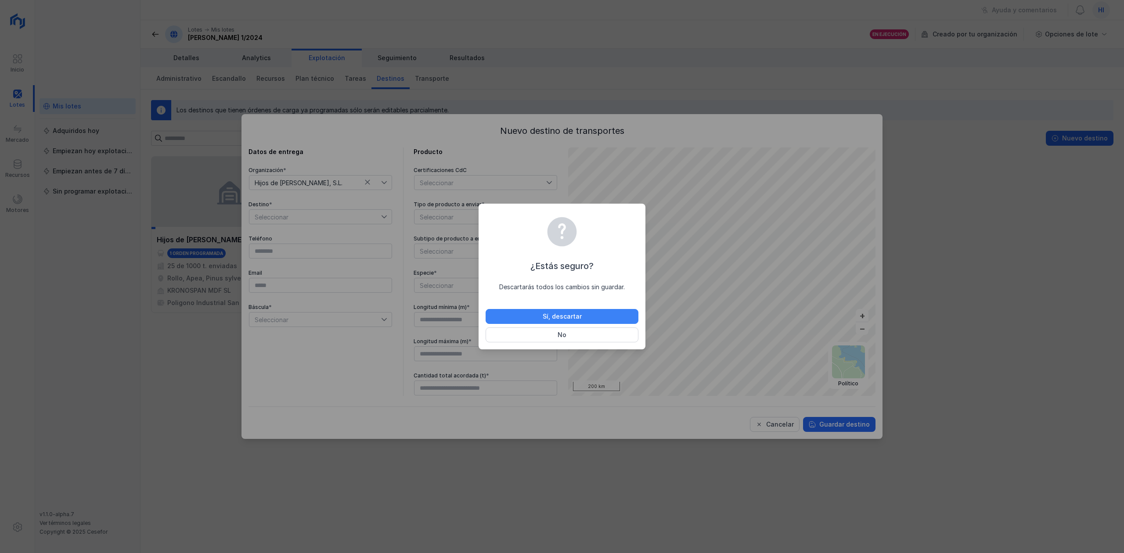
click at [569, 321] on button "Sí, descartar" at bounding box center [562, 316] width 153 height 15
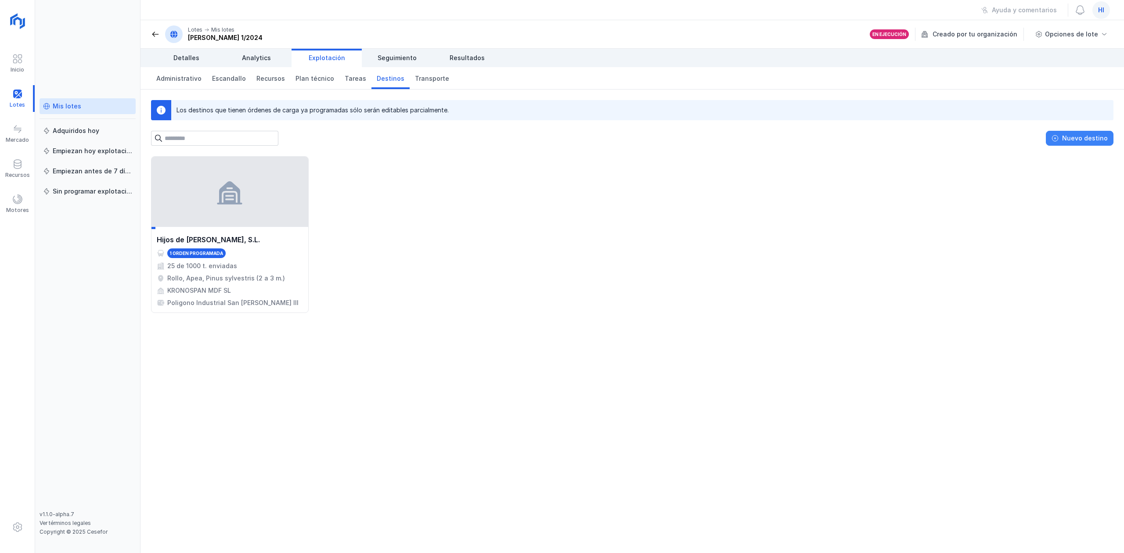
click at [1070, 135] on div "Nuevo destino" at bounding box center [1085, 138] width 46 height 9
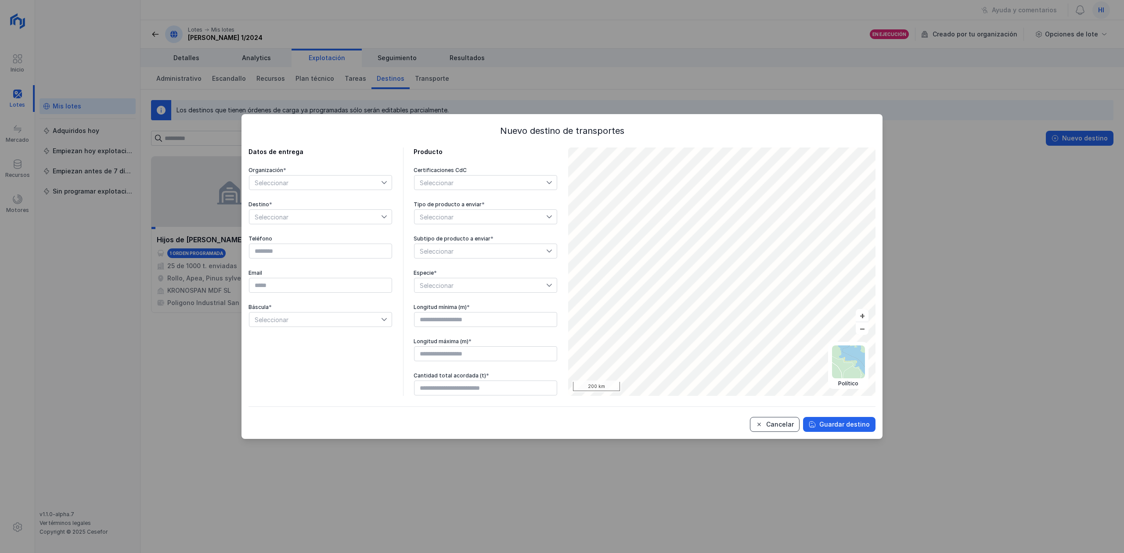
click at [784, 430] on button "Cancelar" at bounding box center [775, 424] width 50 height 15
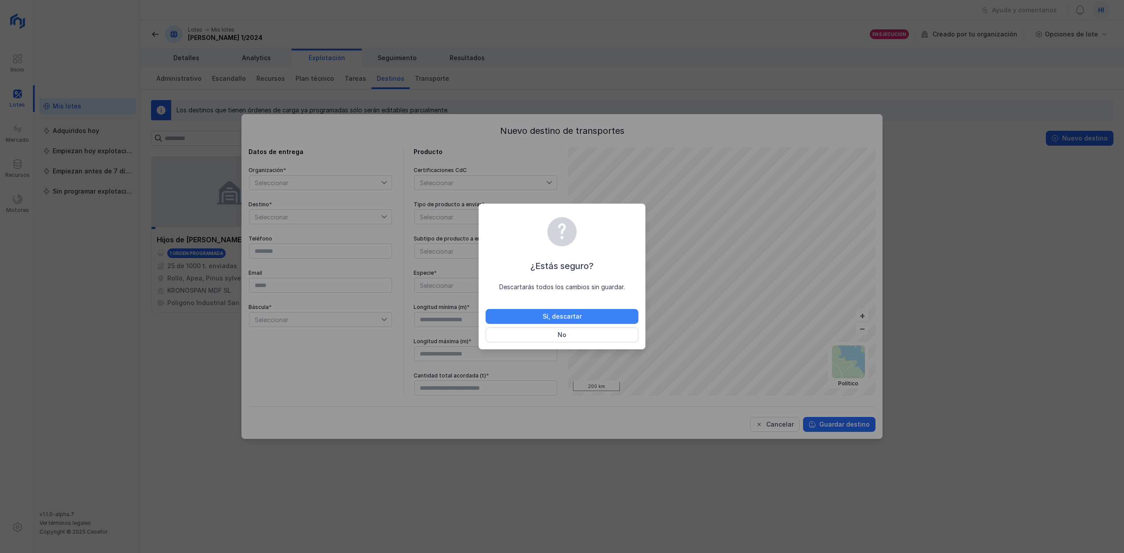
click at [576, 319] on div "Sí, descartar" at bounding box center [562, 316] width 39 height 9
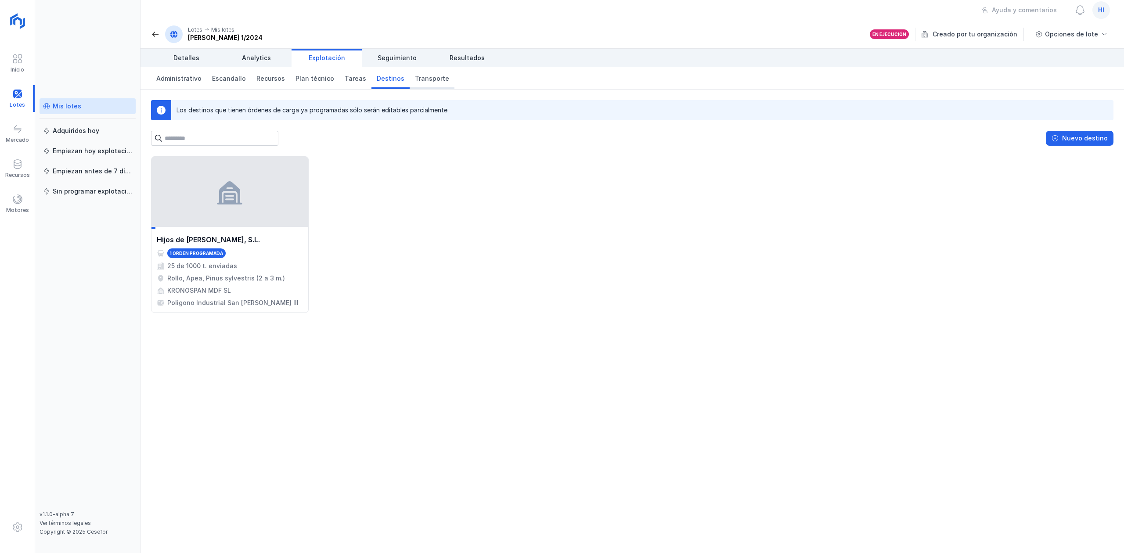
click at [411, 73] on link "Transporte" at bounding box center [432, 78] width 45 height 22
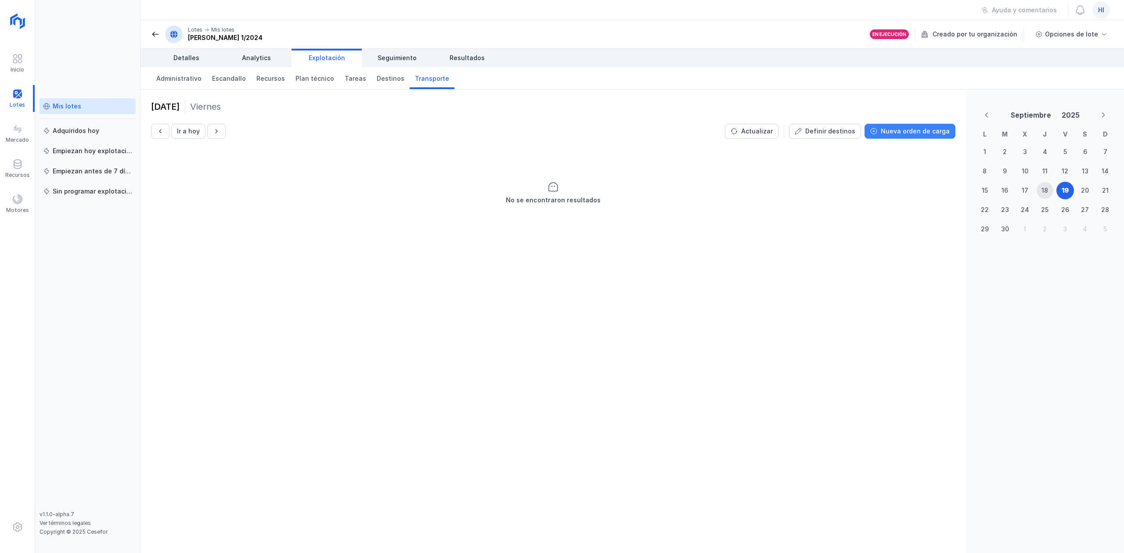
click at [892, 133] on div "Nueva orden de carga" at bounding box center [915, 131] width 69 height 9
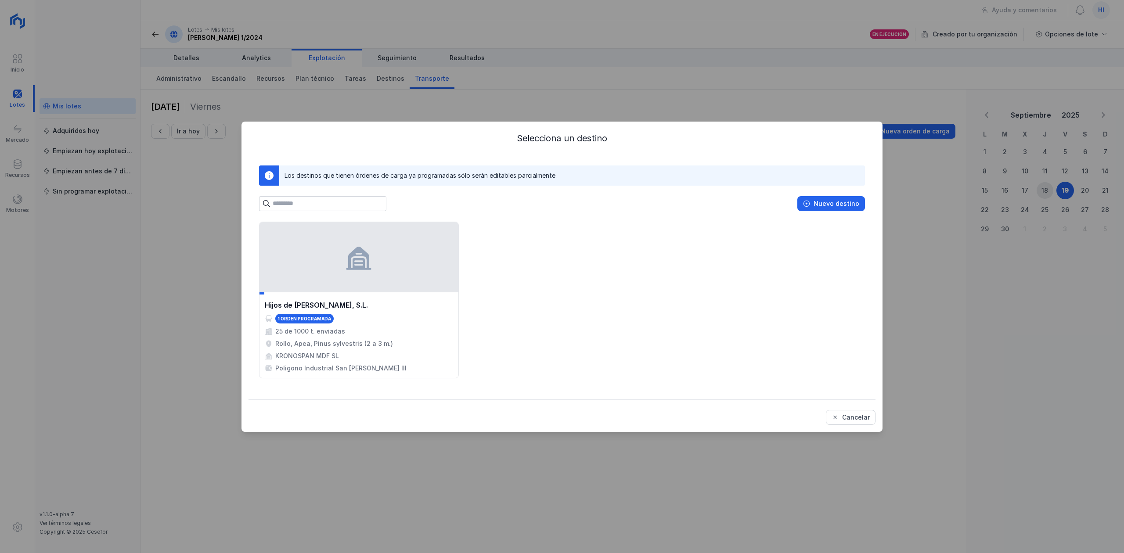
click at [853, 427] on div "Selecciona un destino Los destinos que tienen órdenes de carga ya programadas s…" at bounding box center [561, 277] width 641 height 310
drag, startPoint x: 849, startPoint y: 421, endPoint x: 848, endPoint y: 414, distance: 7.1
click at [849, 420] on div "Cancelar" at bounding box center [856, 417] width 28 height 9
